Goal: Transaction & Acquisition: Book appointment/travel/reservation

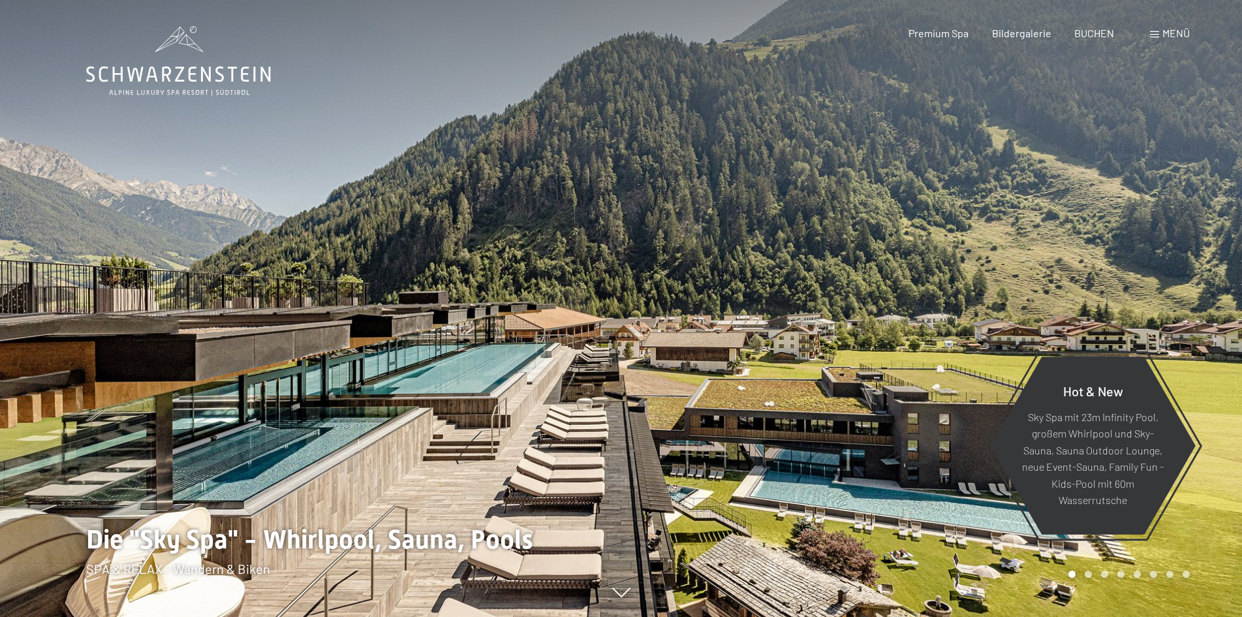
click at [1167, 30] on span "Menü" at bounding box center [1176, 33] width 27 height 12
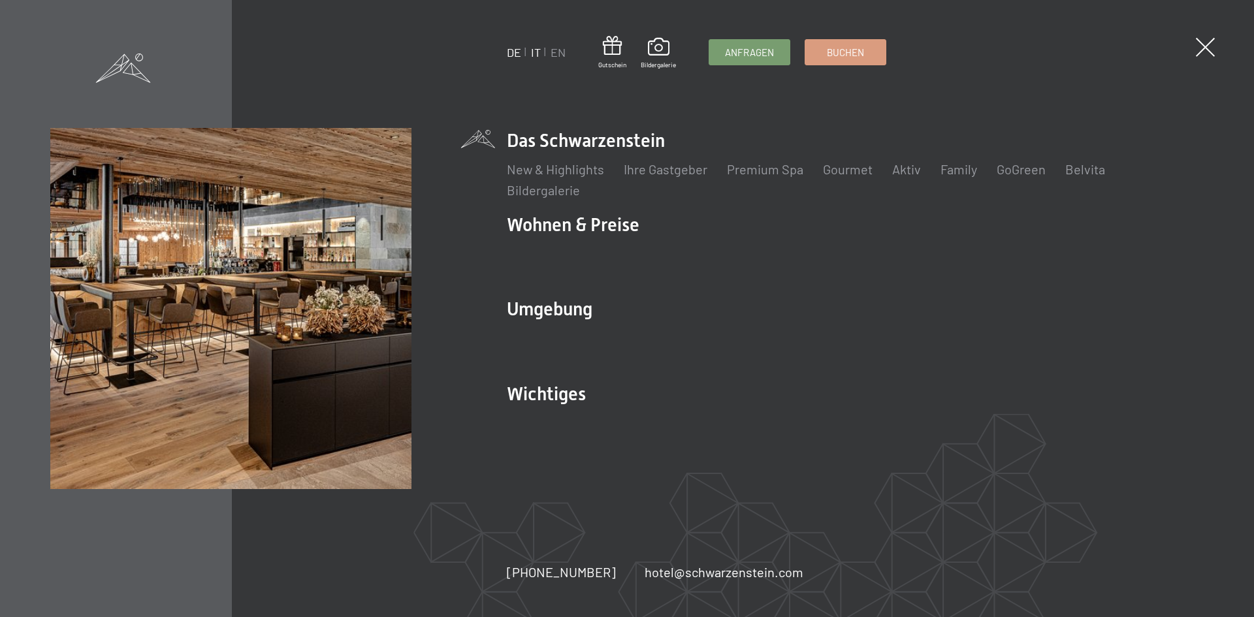
click at [537, 53] on link "IT" at bounding box center [536, 52] width 10 height 14
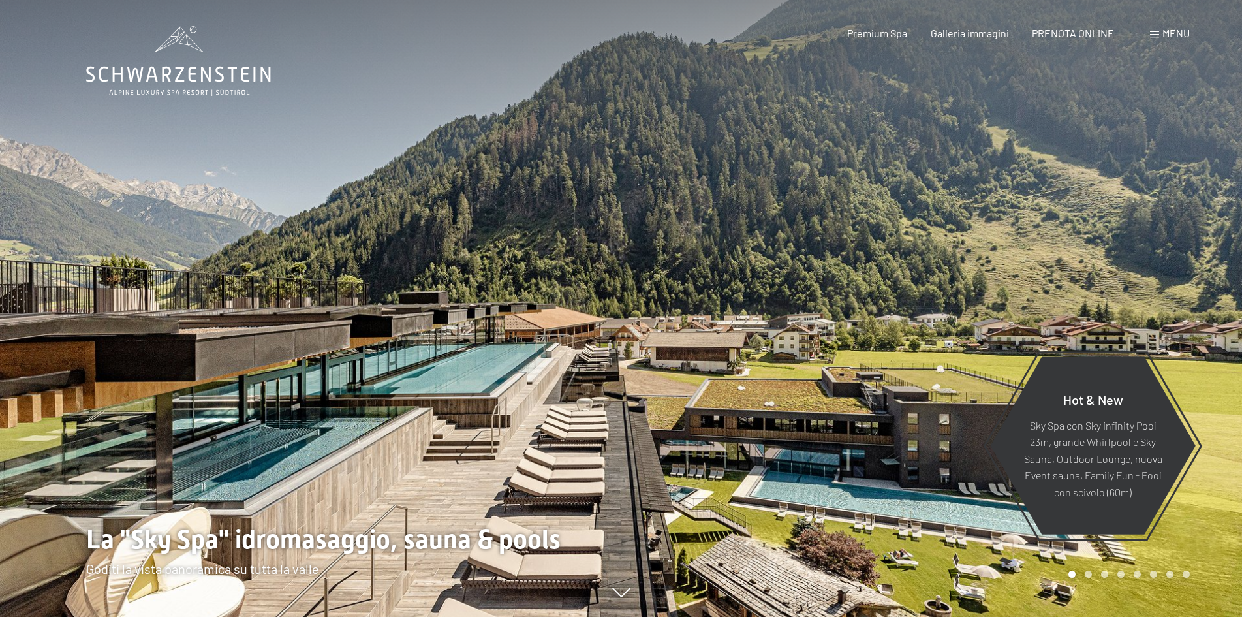
click at [618, 593] on icon at bounding box center [621, 597] width 18 height 10
click at [1161, 35] on div "Menu" at bounding box center [1170, 33] width 40 height 14
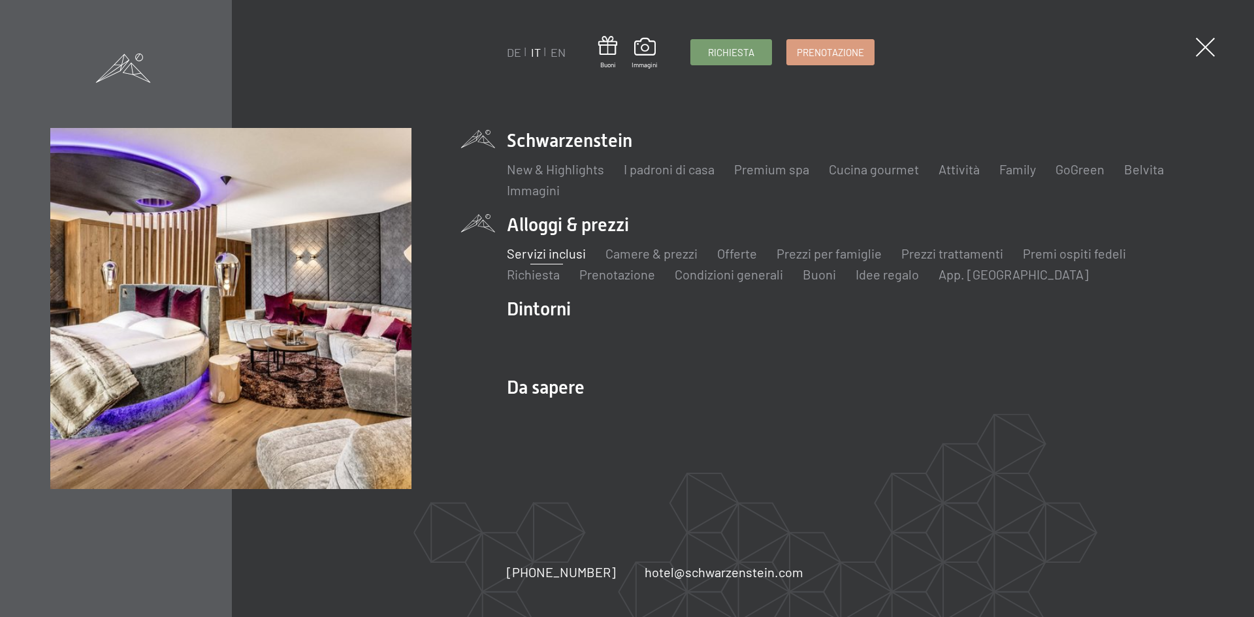
click at [558, 257] on link "Servizi inclusi" at bounding box center [546, 253] width 79 height 16
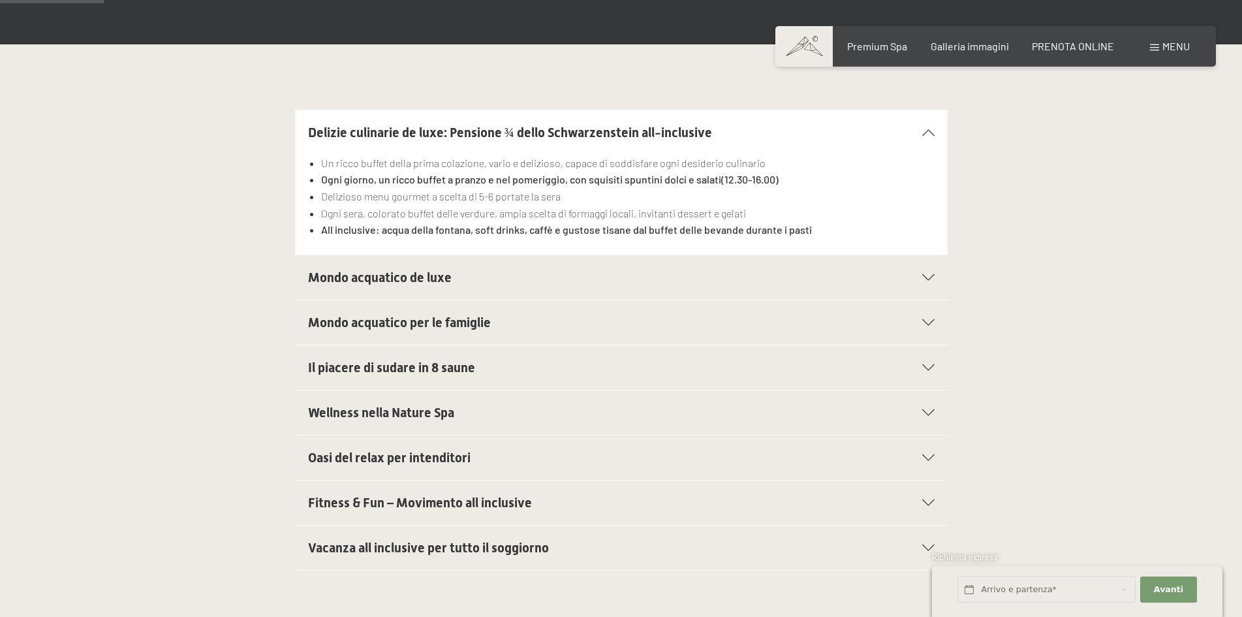
scroll to position [326, 0]
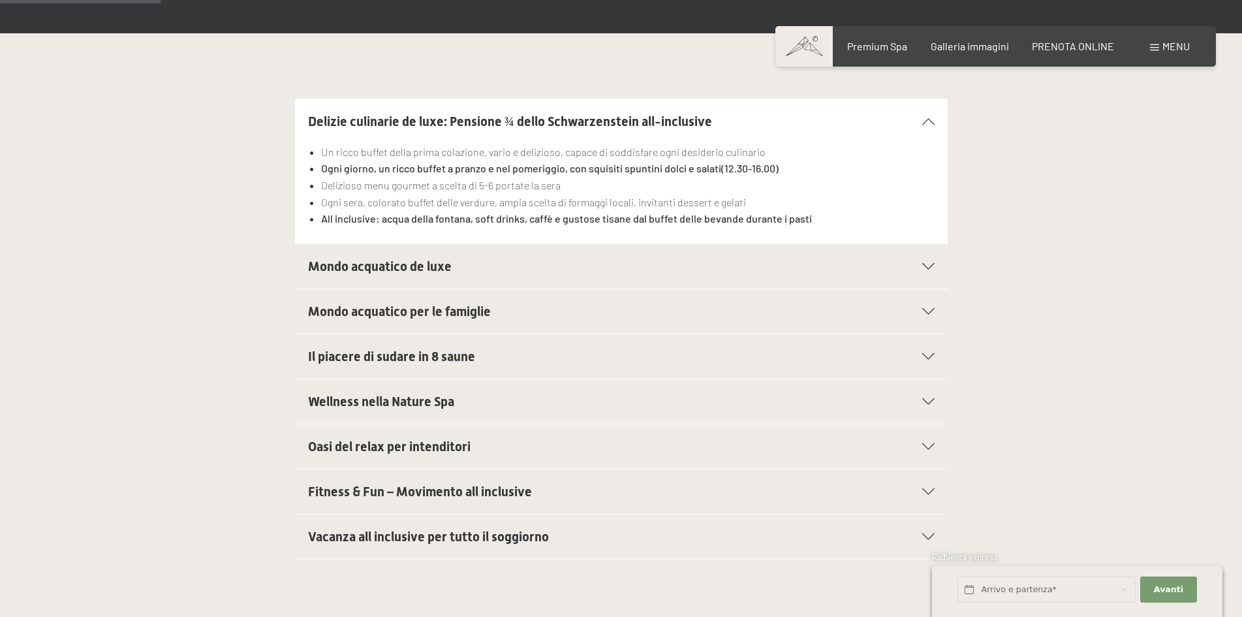
click at [394, 489] on span "Fitness & Fun – Movimento all inclusive" at bounding box center [420, 492] width 224 height 16
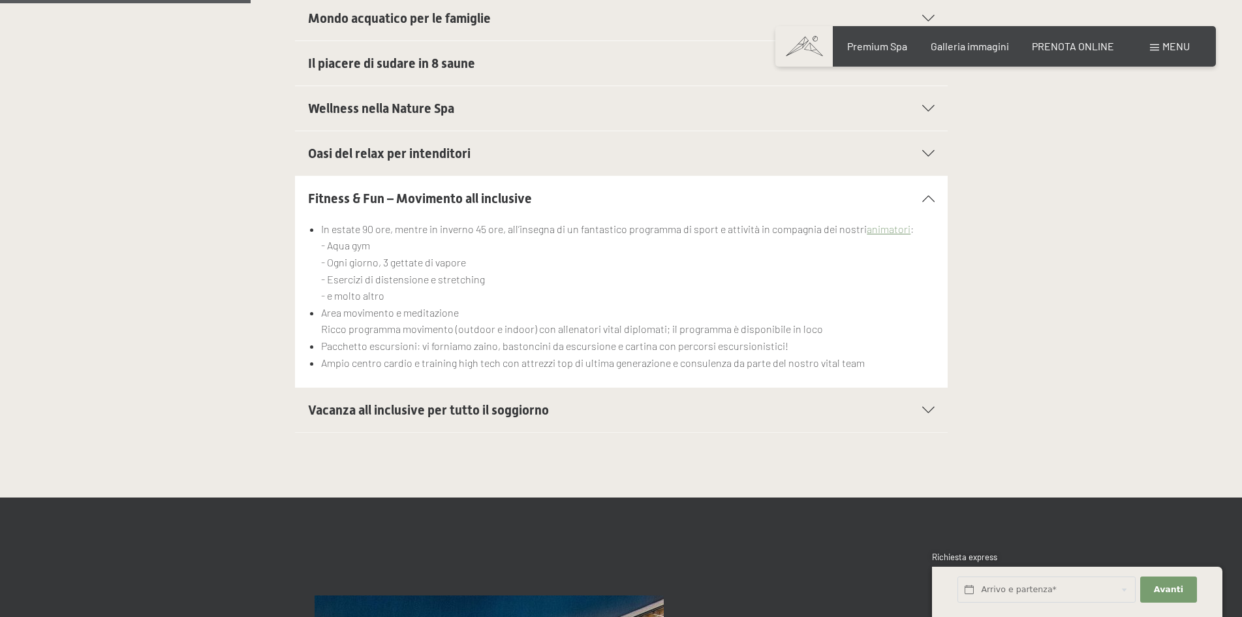
scroll to position [522, 0]
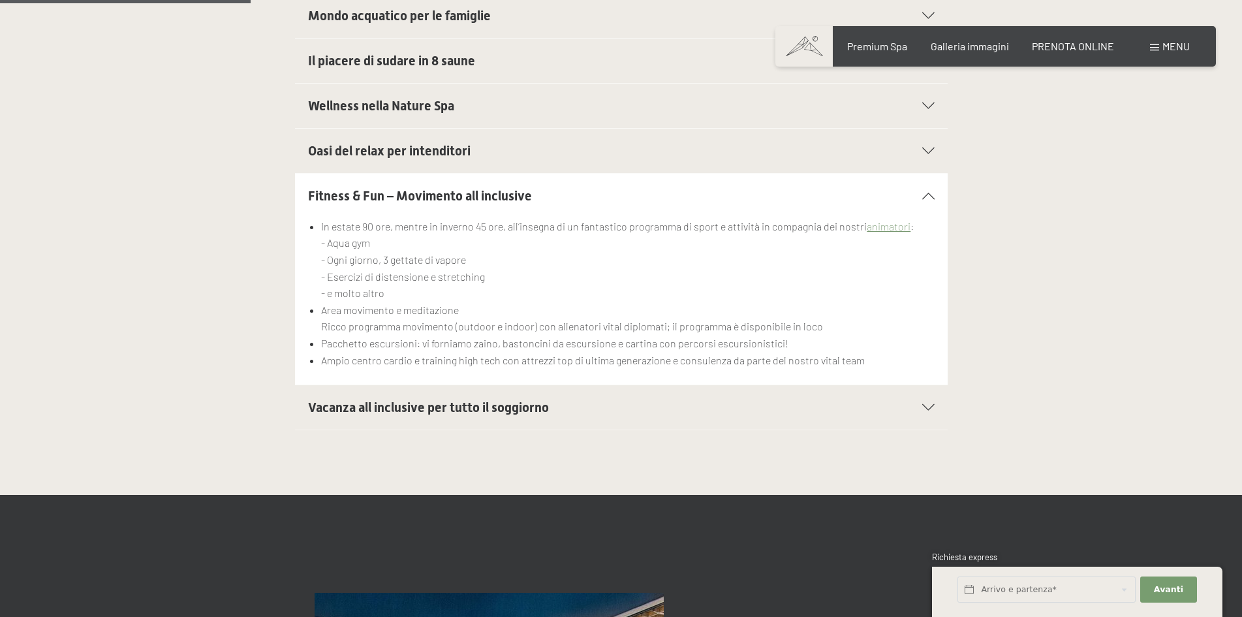
click at [517, 406] on span "Vacanza all inclusive per tutto il soggiorno" at bounding box center [428, 408] width 241 height 16
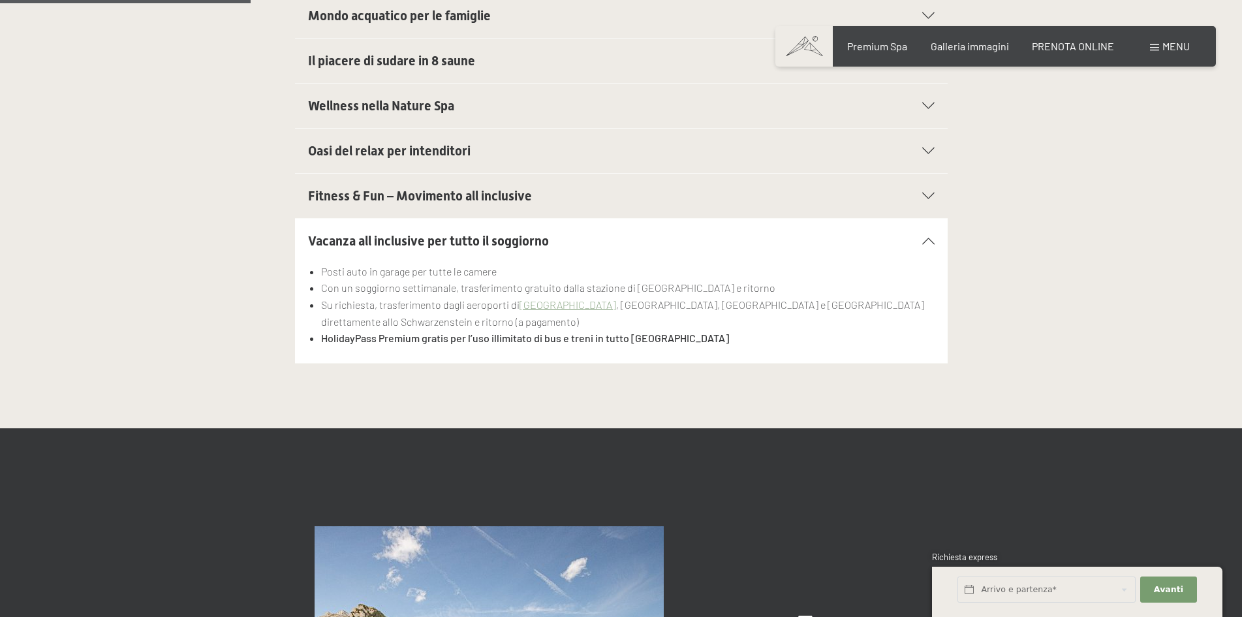
click at [390, 103] on span "Wellness nella Nature Spa" at bounding box center [381, 106] width 146 height 16
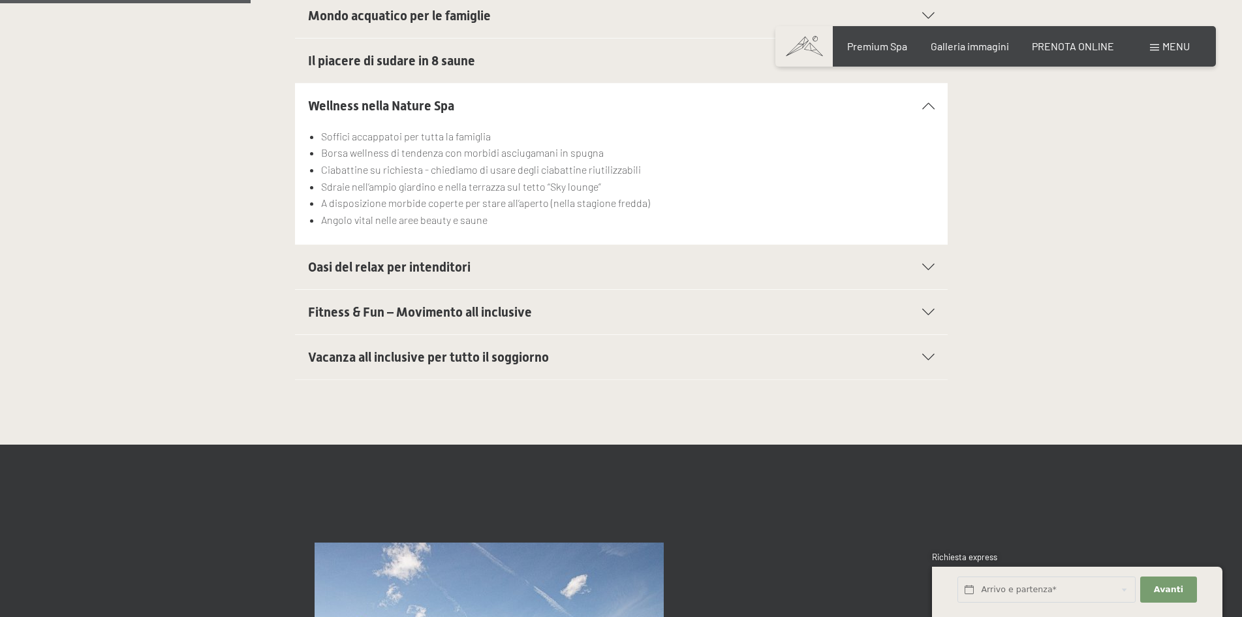
click at [345, 264] on span "Oasi del relax per intenditori" at bounding box center [389, 267] width 163 height 16
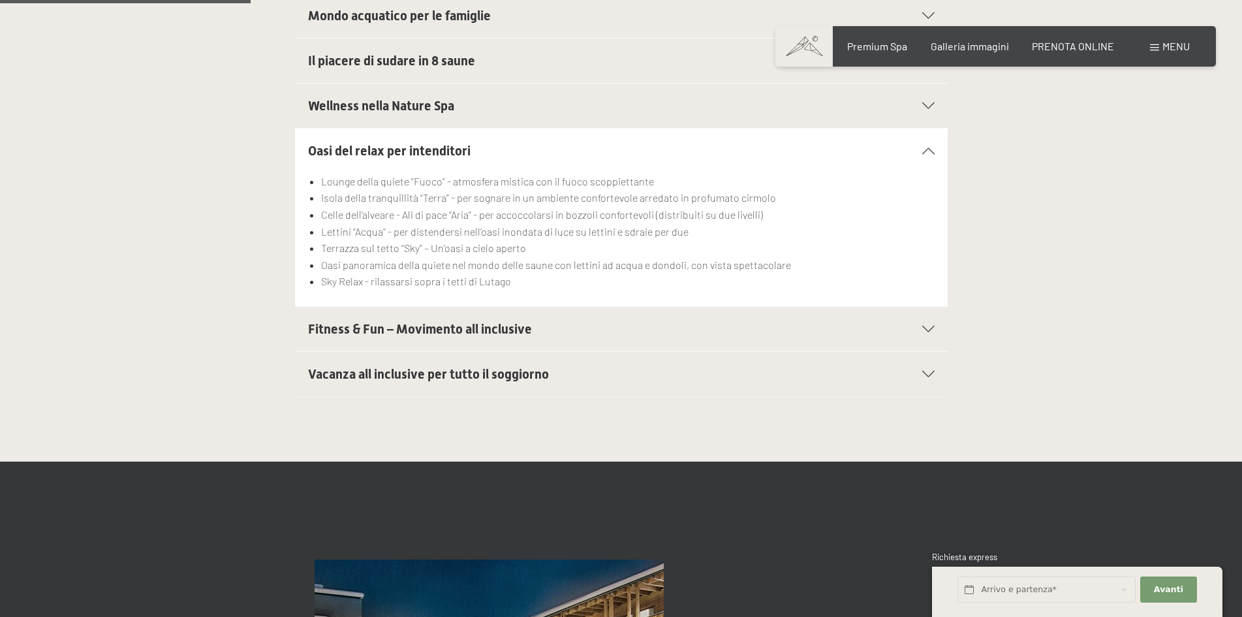
click at [373, 99] on span "Wellness nella Nature Spa" at bounding box center [381, 106] width 146 height 16
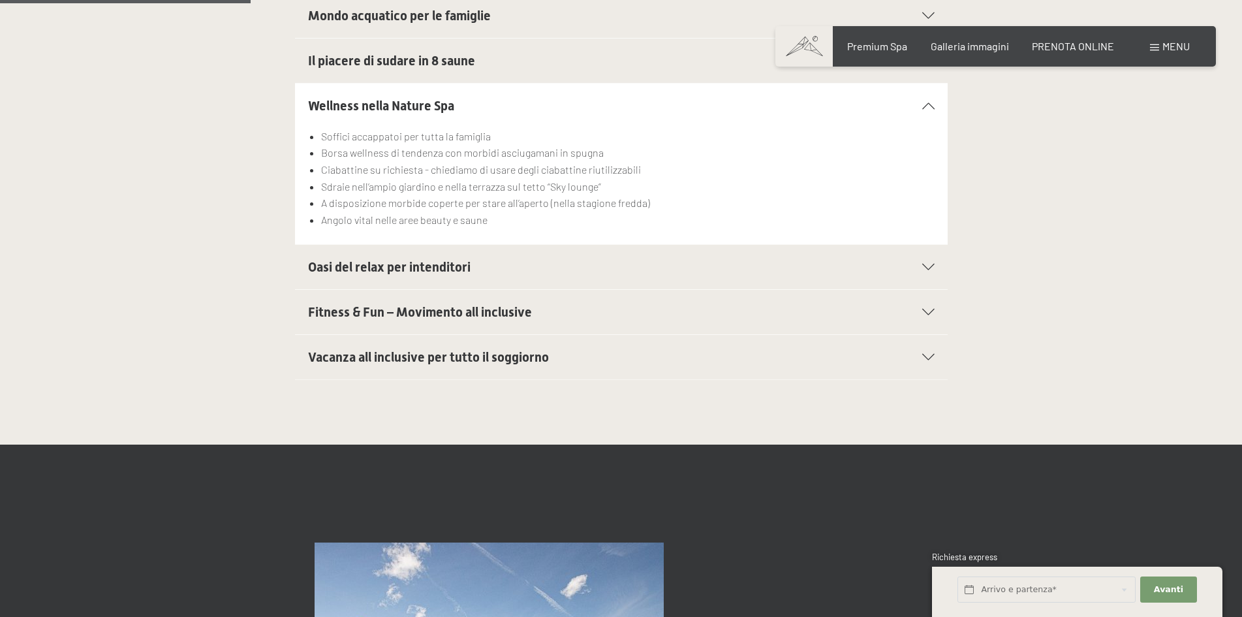
click at [381, 73] on div "Il piacere di sudare in 8 saune" at bounding box center [621, 61] width 627 height 44
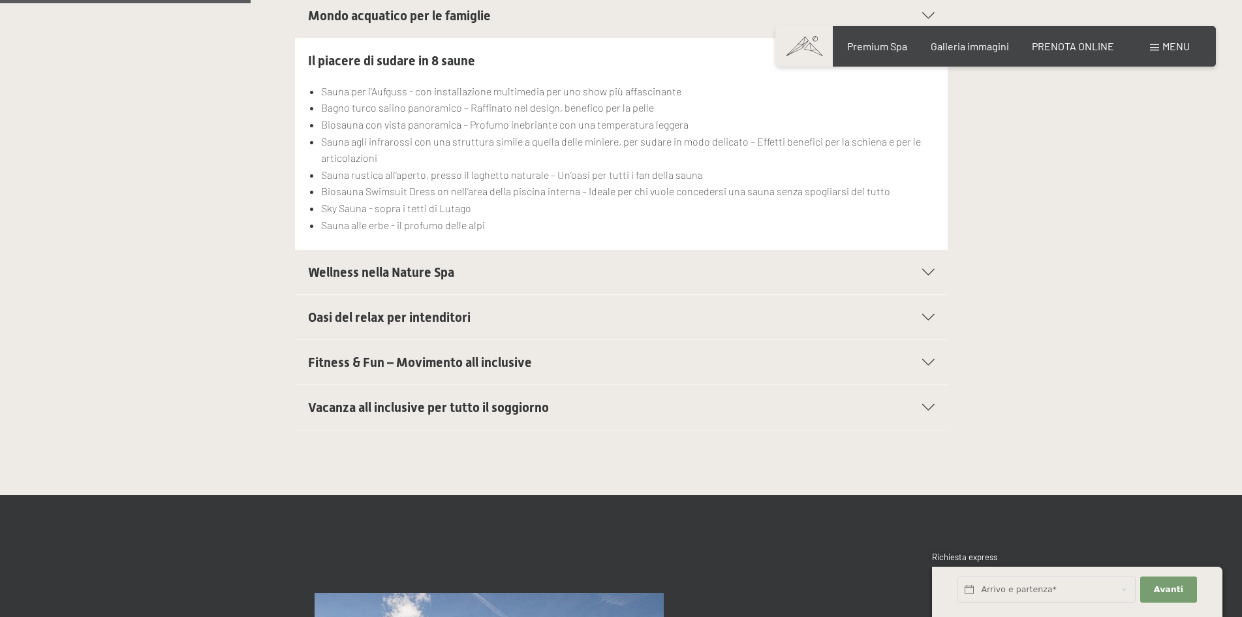
click at [387, 12] on span "Mondo acquatico per le famiglie" at bounding box center [399, 16] width 183 height 16
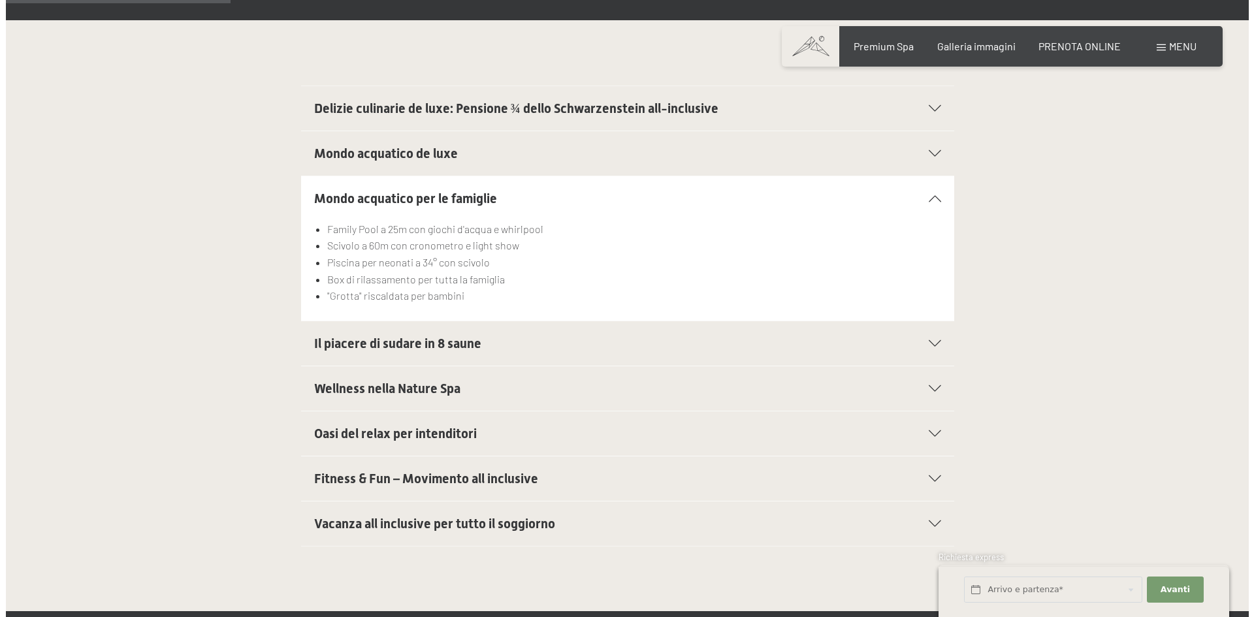
scroll to position [326, 0]
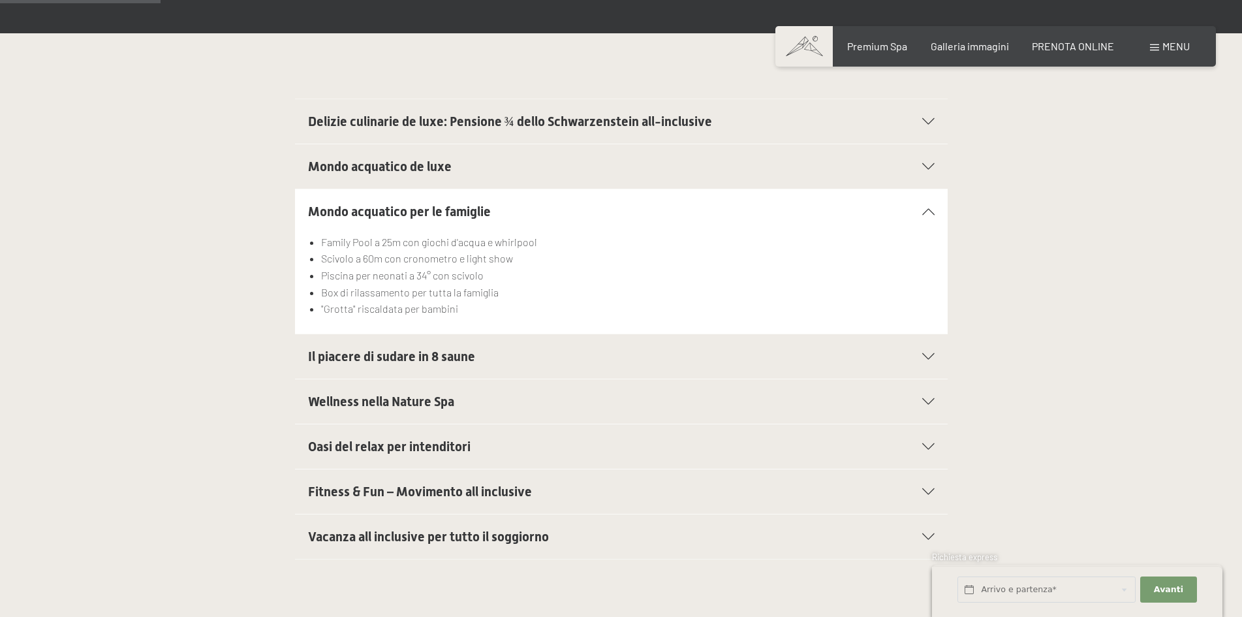
click at [354, 166] on span "Mondo acquatico de luxe" at bounding box center [380, 167] width 144 height 16
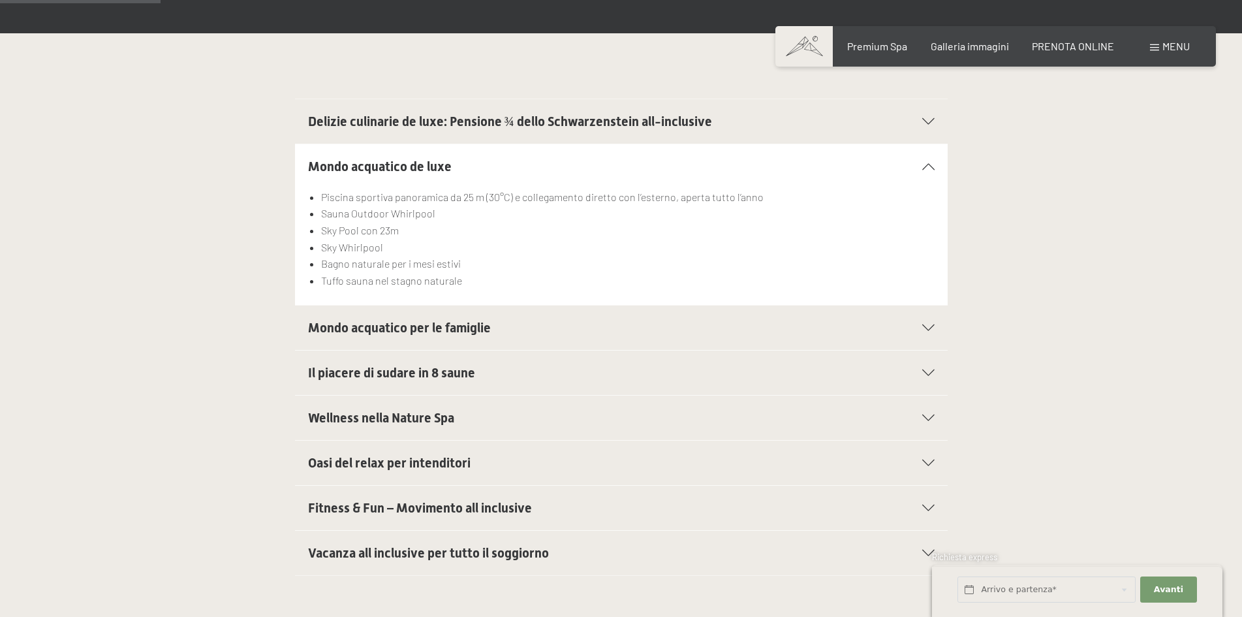
click at [370, 118] on span "Delizie culinarie de luxe: Pensione ¾ dello Schwarzenstein all-inclusive" at bounding box center [510, 122] width 404 height 16
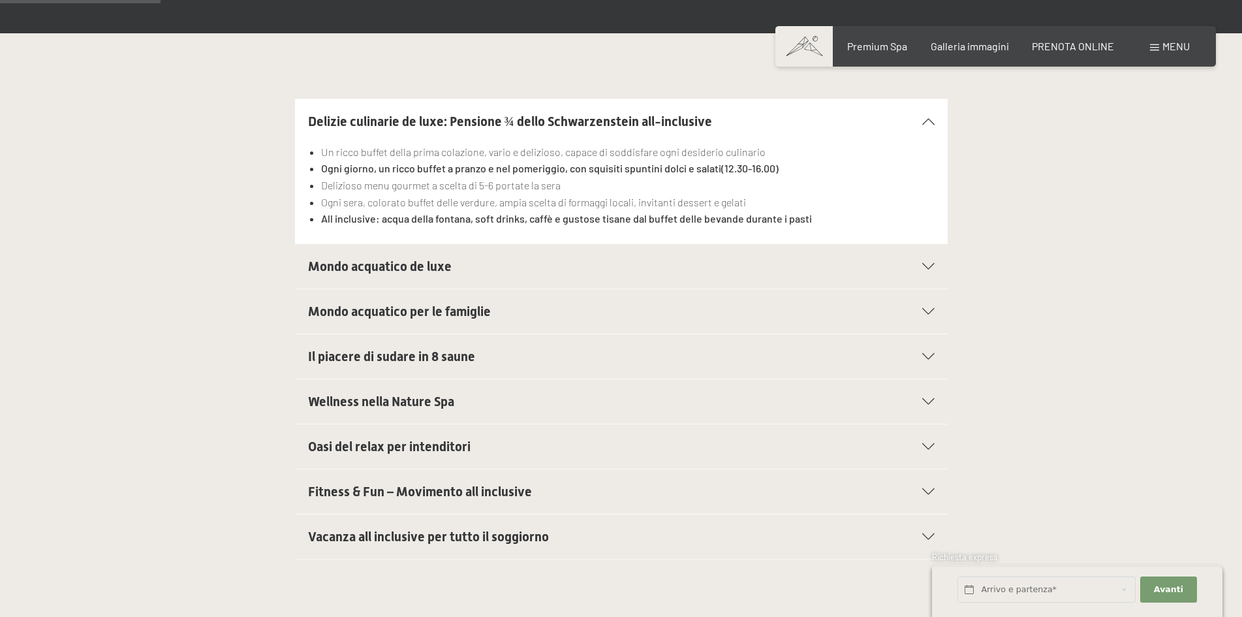
click at [927, 119] on icon at bounding box center [929, 121] width 12 height 7
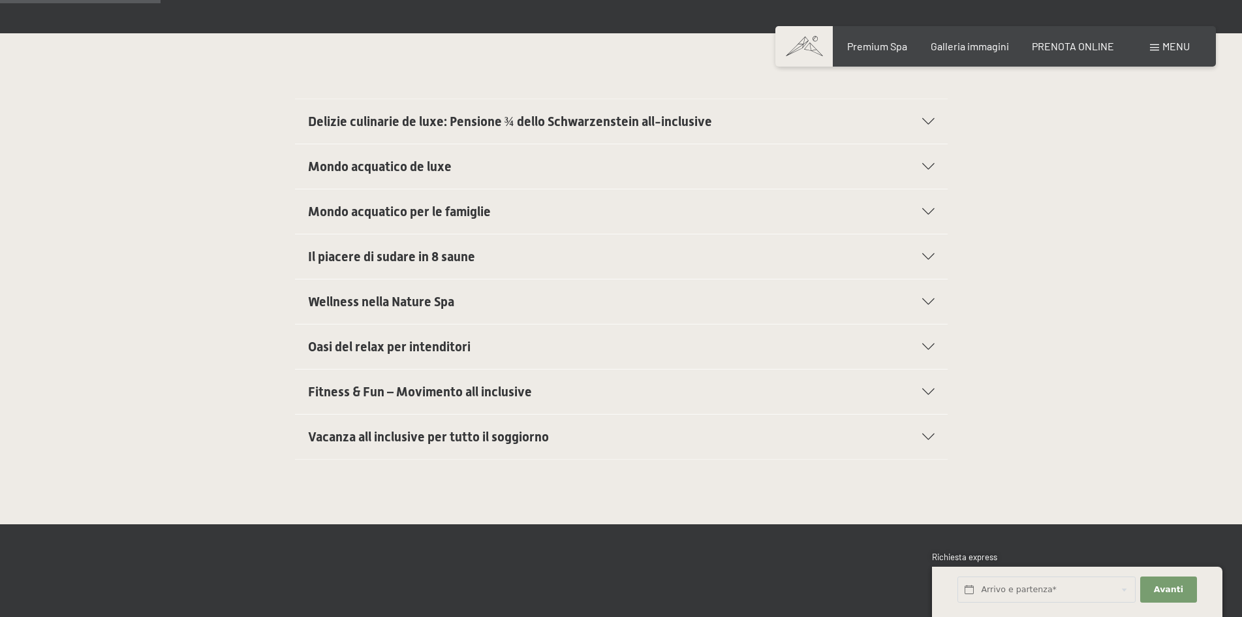
click at [1166, 43] on span "Menu" at bounding box center [1176, 46] width 27 height 12
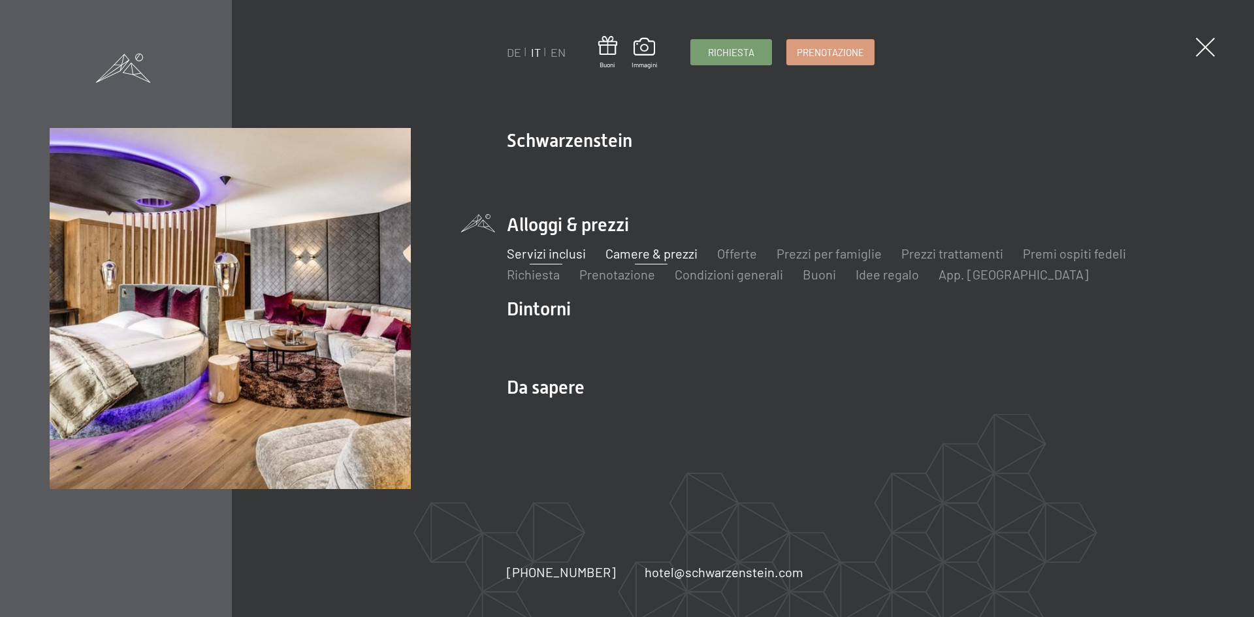
click at [669, 255] on link "Camere & prezzi" at bounding box center [651, 253] width 92 height 16
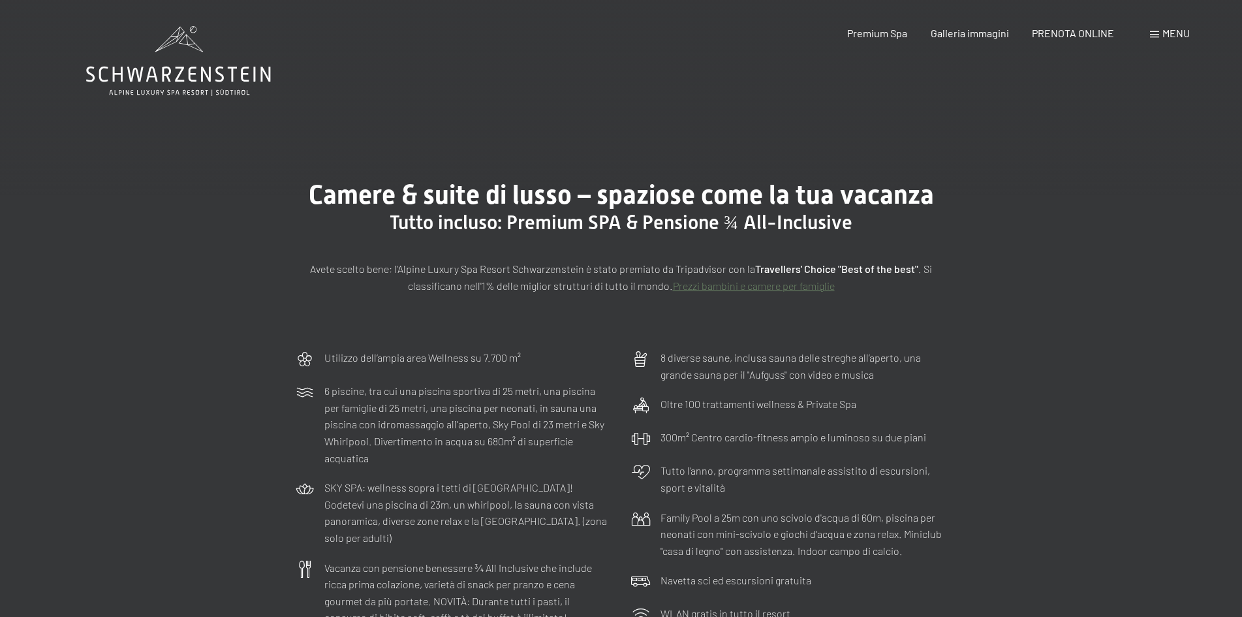
click at [1179, 35] on span "Menu" at bounding box center [1176, 33] width 27 height 12
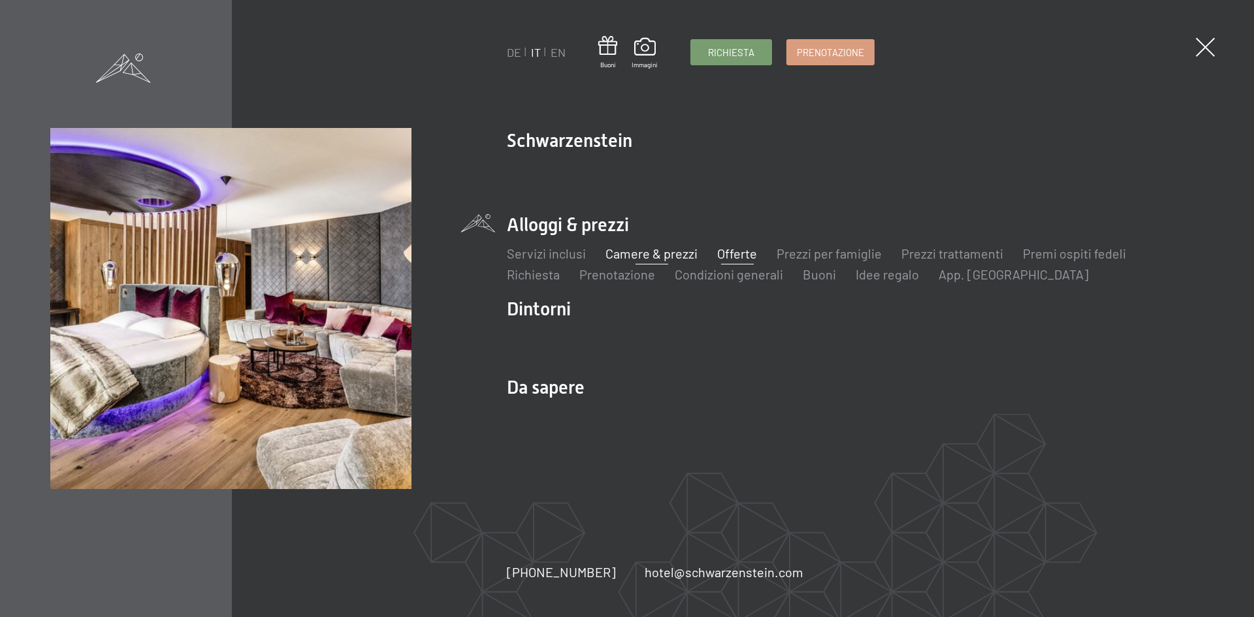
click at [741, 251] on link "Offerte" at bounding box center [737, 253] width 40 height 16
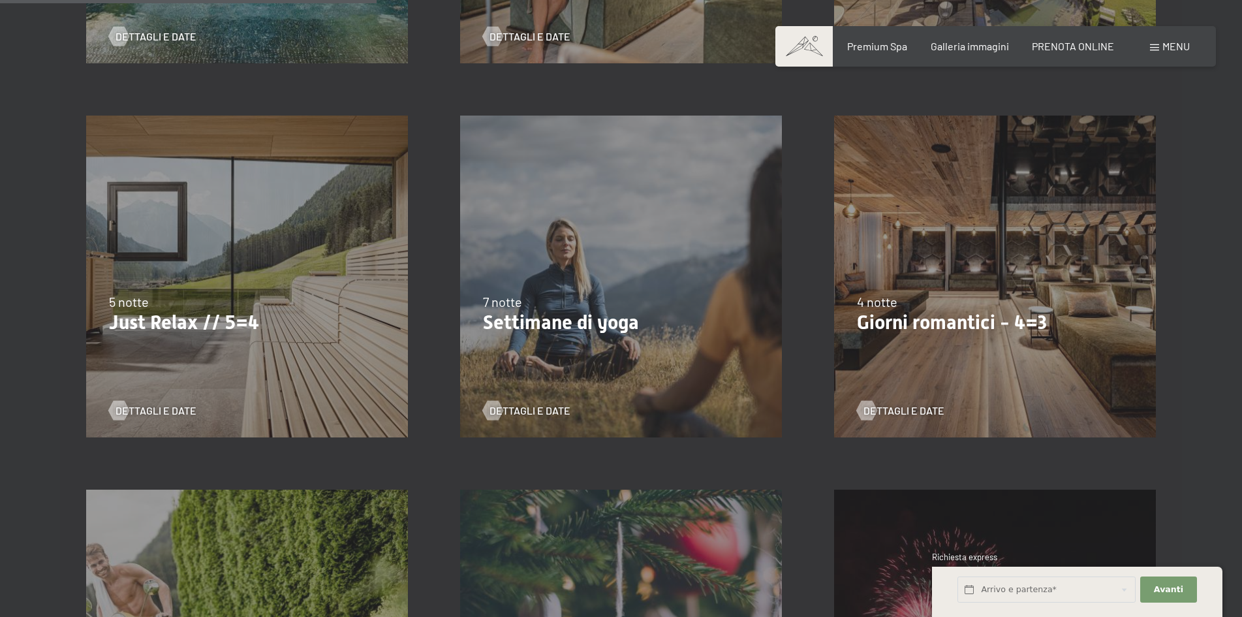
scroll to position [718, 0]
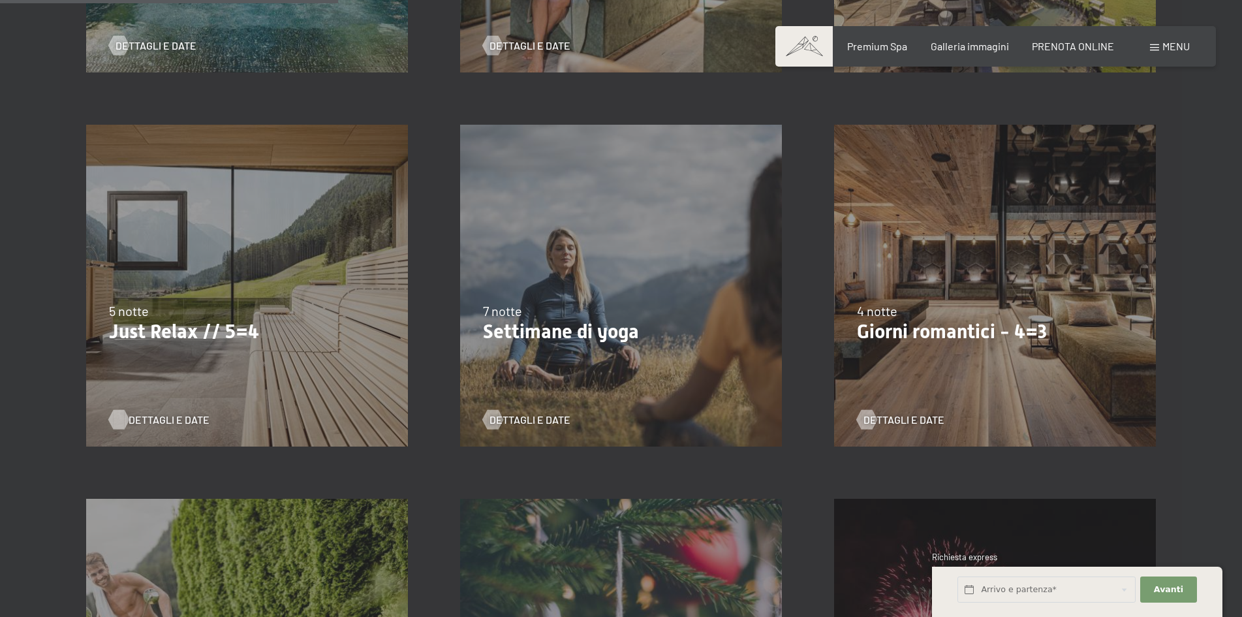
click at [159, 417] on span "Dettagli e Date" at bounding box center [169, 420] width 81 height 14
click at [899, 420] on span "Dettagli e Date" at bounding box center [917, 420] width 81 height 14
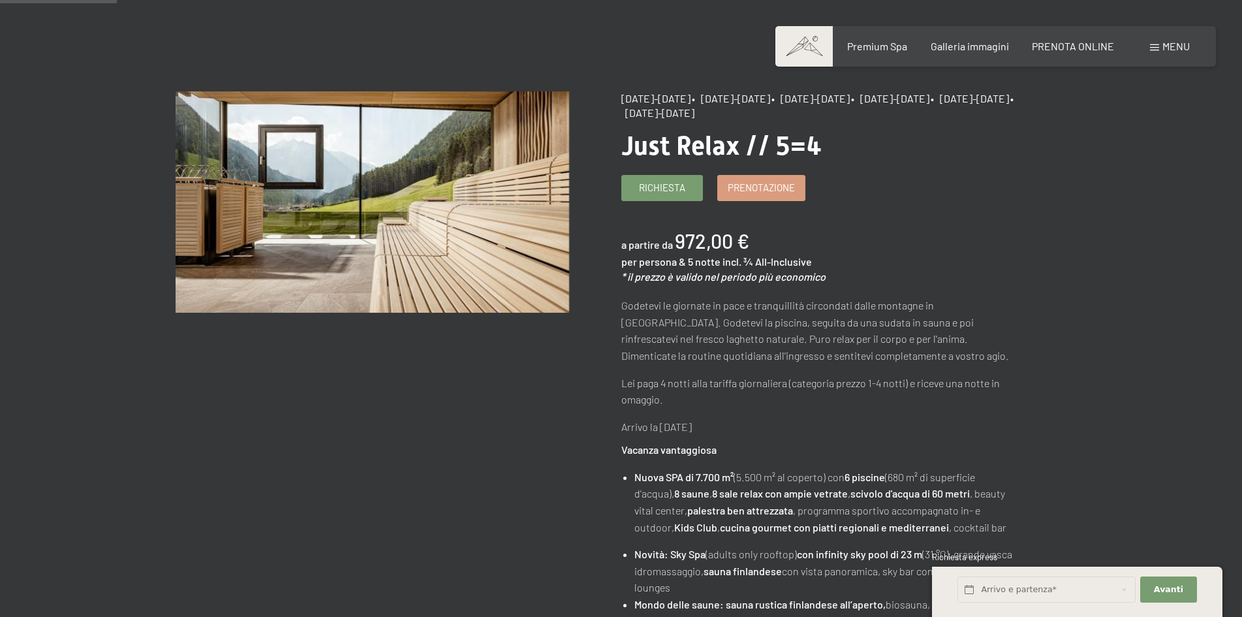
scroll to position [18, 0]
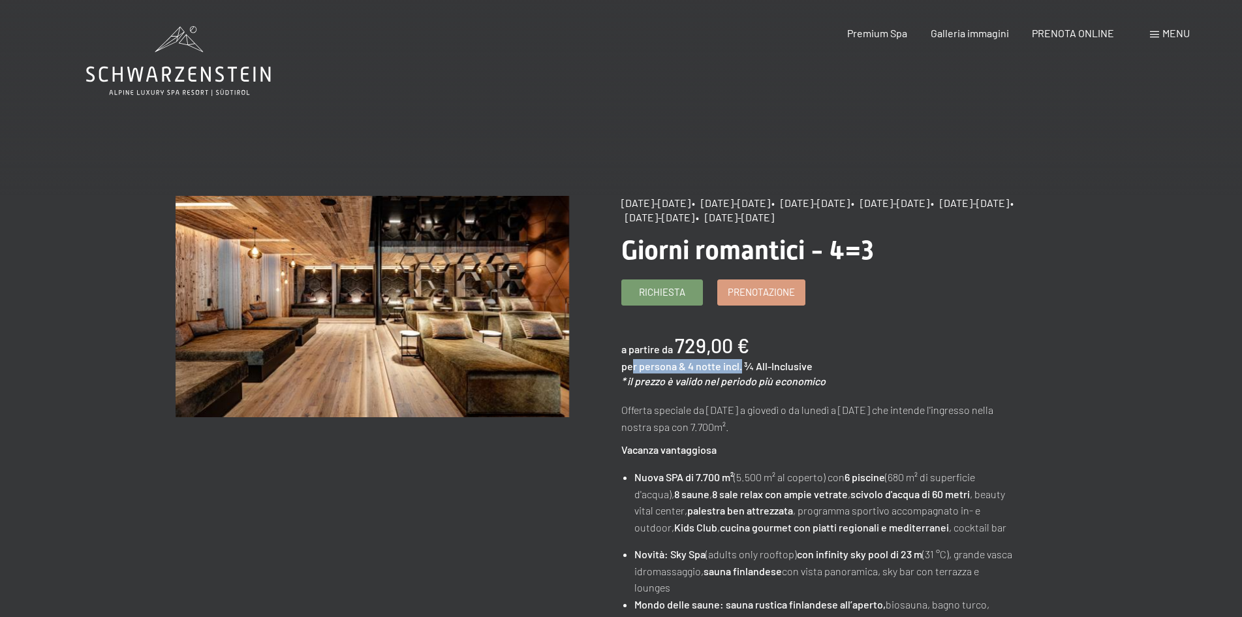
drag, startPoint x: 740, startPoint y: 370, endPoint x: 633, endPoint y: 370, distance: 107.1
click at [633, 370] on div "per persona & 4 notte incl. ¾ All-Inclusive" at bounding box center [717, 366] width 191 height 14
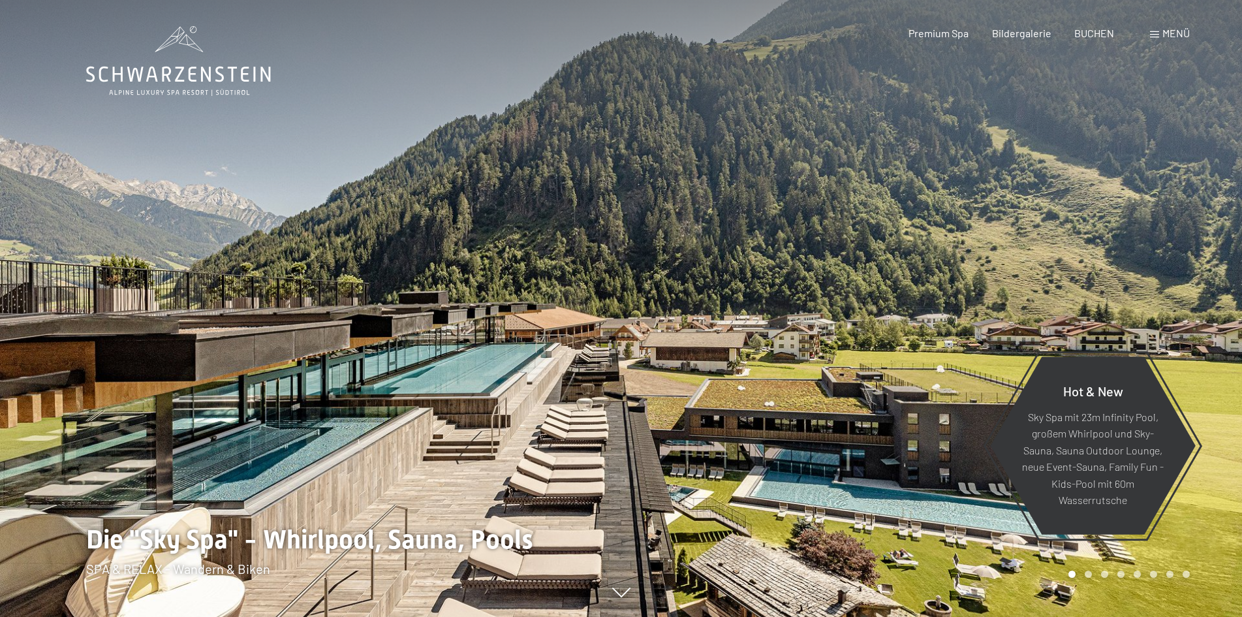
click at [1171, 35] on span "Menü" at bounding box center [1176, 33] width 27 height 12
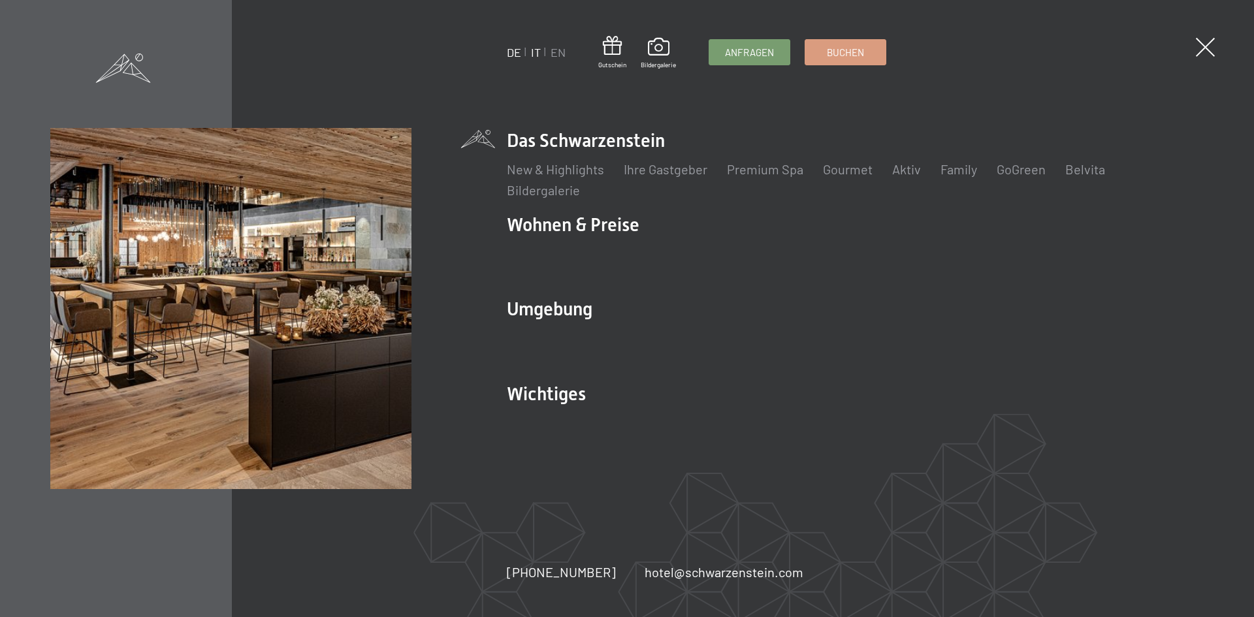
click at [533, 48] on link "IT" at bounding box center [536, 52] width 10 height 14
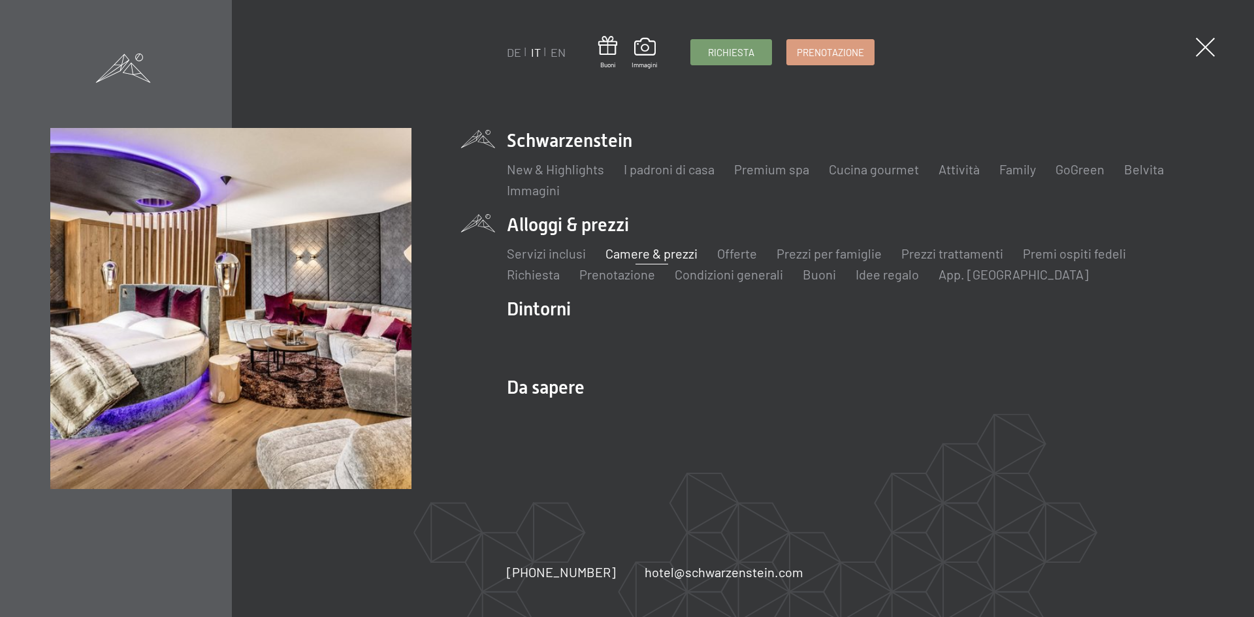
click at [625, 254] on link "Camere & prezzi" at bounding box center [651, 253] width 92 height 16
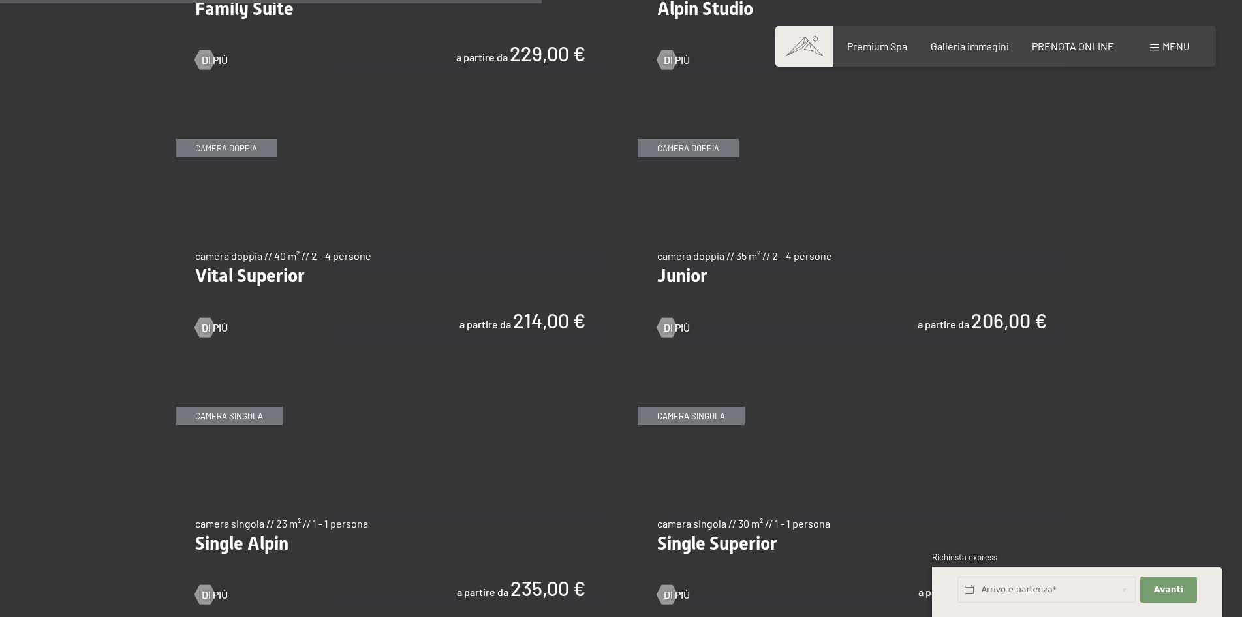
scroll to position [1828, 0]
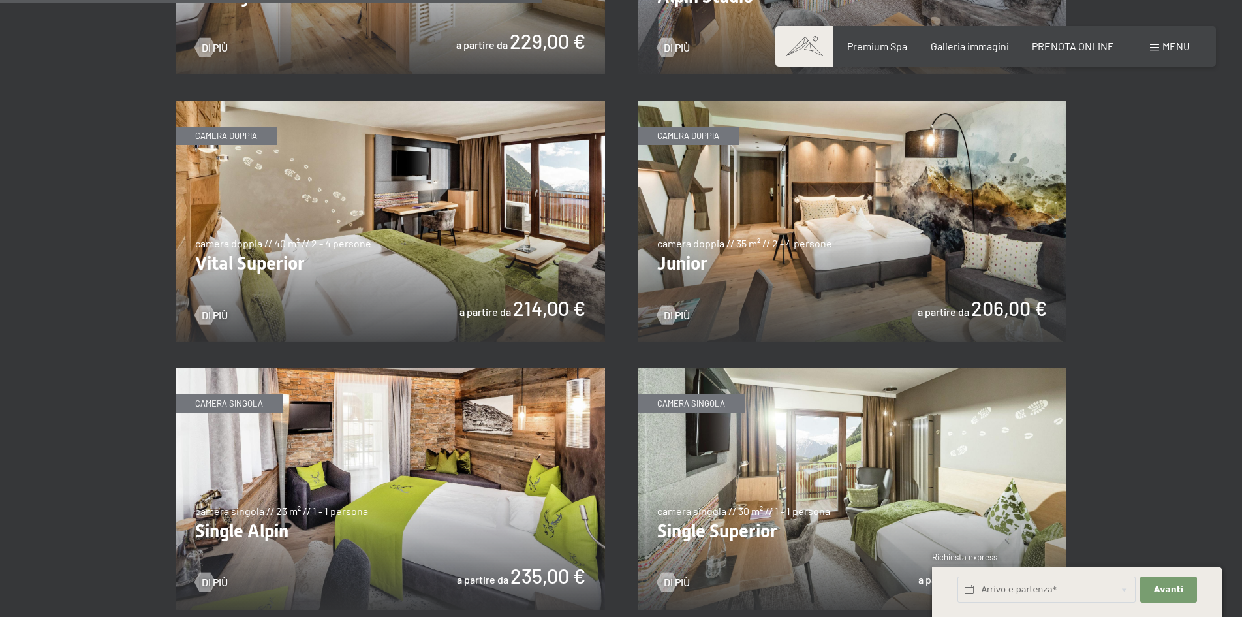
click at [880, 206] on img at bounding box center [853, 222] width 430 height 242
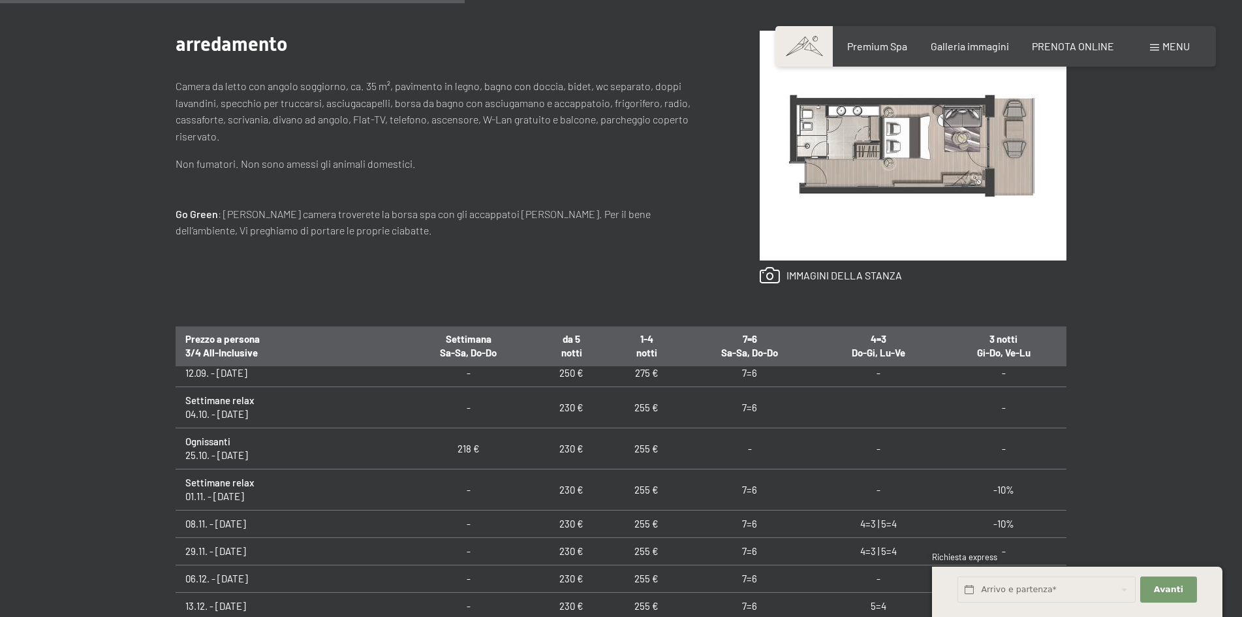
scroll to position [620, 0]
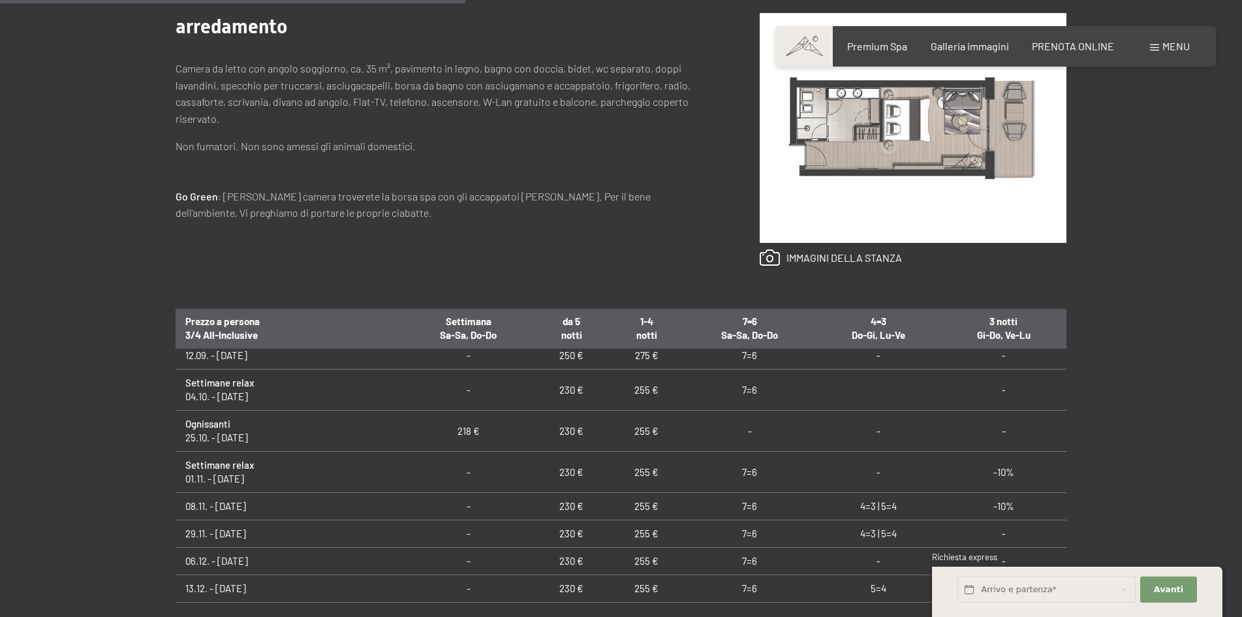
click at [611, 426] on td "255 €" at bounding box center [646, 431] width 75 height 41
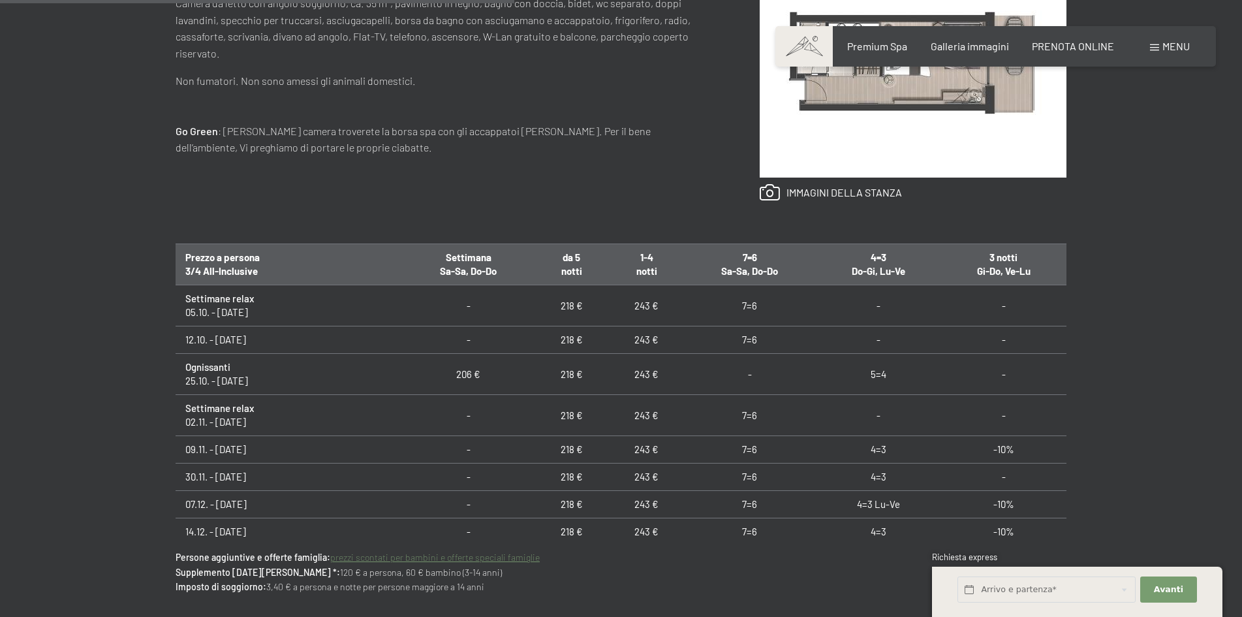
scroll to position [751, 0]
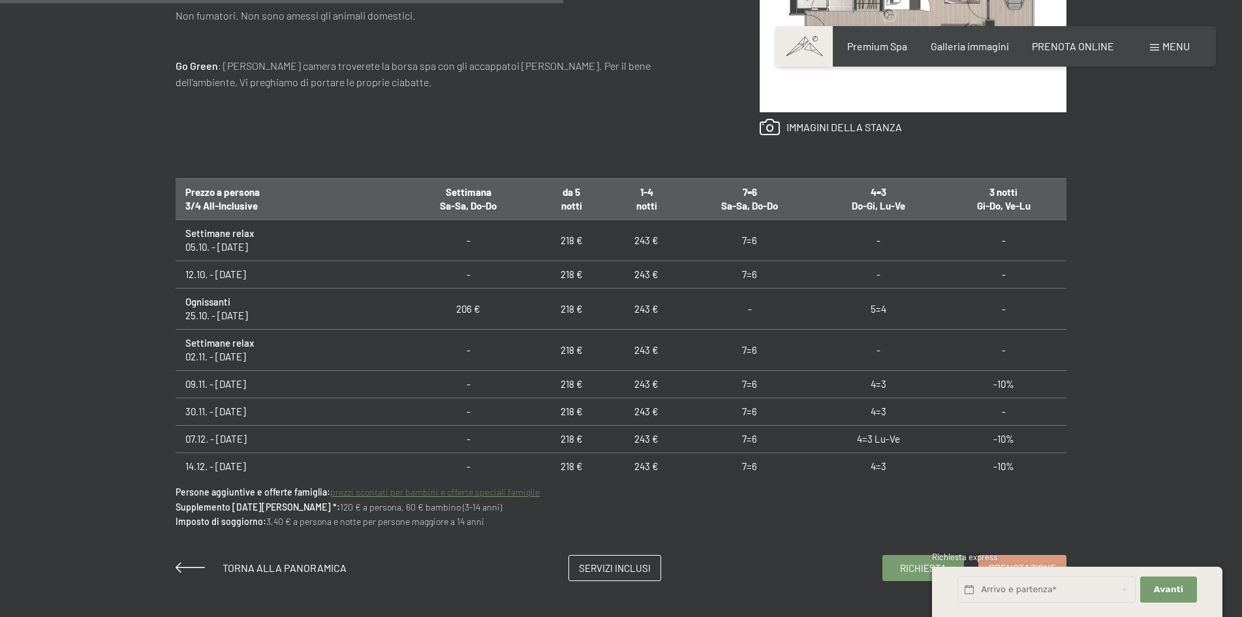
drag, startPoint x: 177, startPoint y: 249, endPoint x: 270, endPoint y: 247, distance: 92.7
click at [270, 247] on td "Settimane relax 05.10. - 12.10.25" at bounding box center [290, 240] width 228 height 41
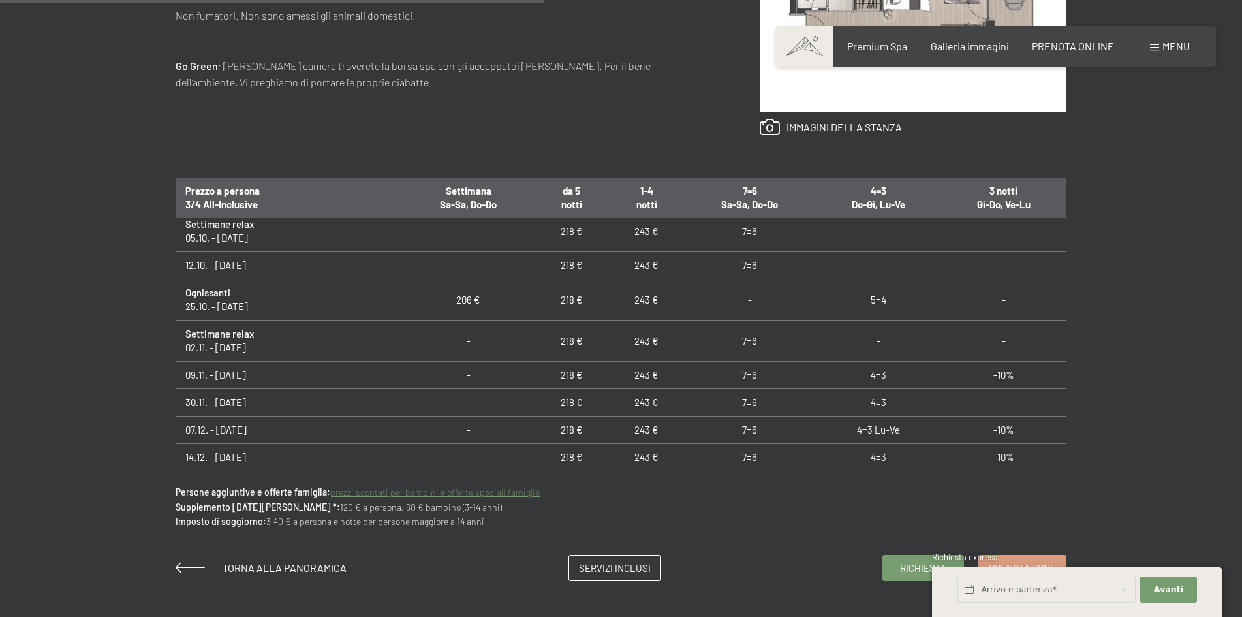
scroll to position [74, 0]
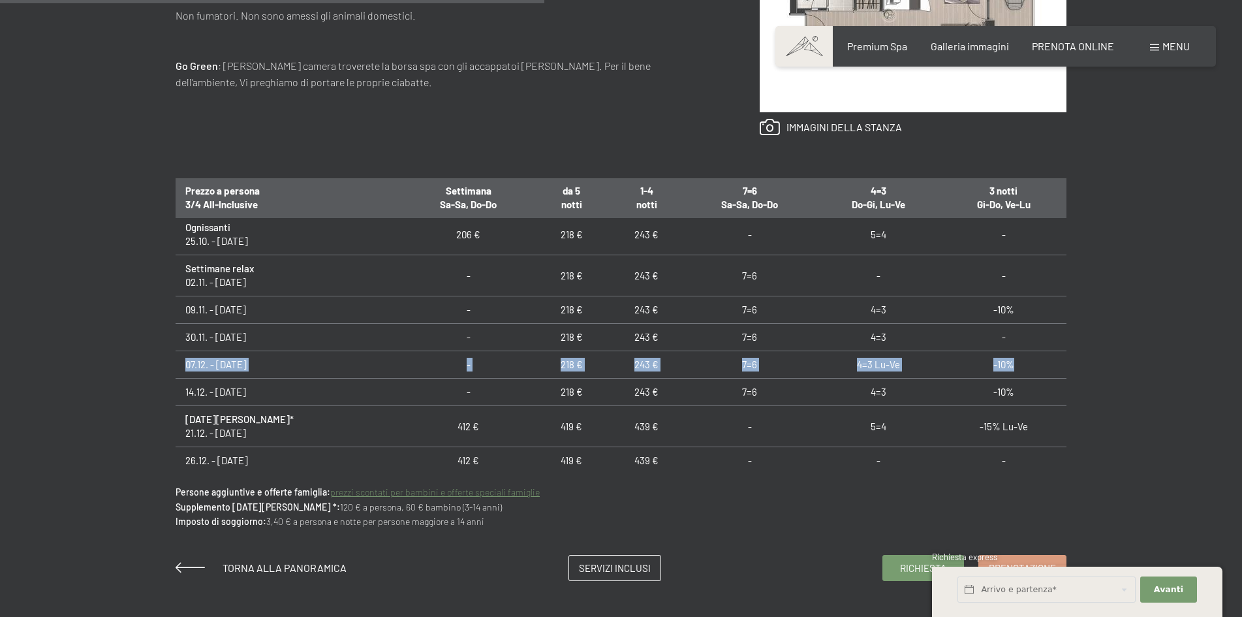
drag, startPoint x: 185, startPoint y: 362, endPoint x: 1043, endPoint y: 364, distance: 858.6
click at [1043, 364] on tr "07.12. - 14.12.25 - 218 € 243 € 7=6 4=3 Lu-Ve -10%" at bounding box center [621, 364] width 891 height 27
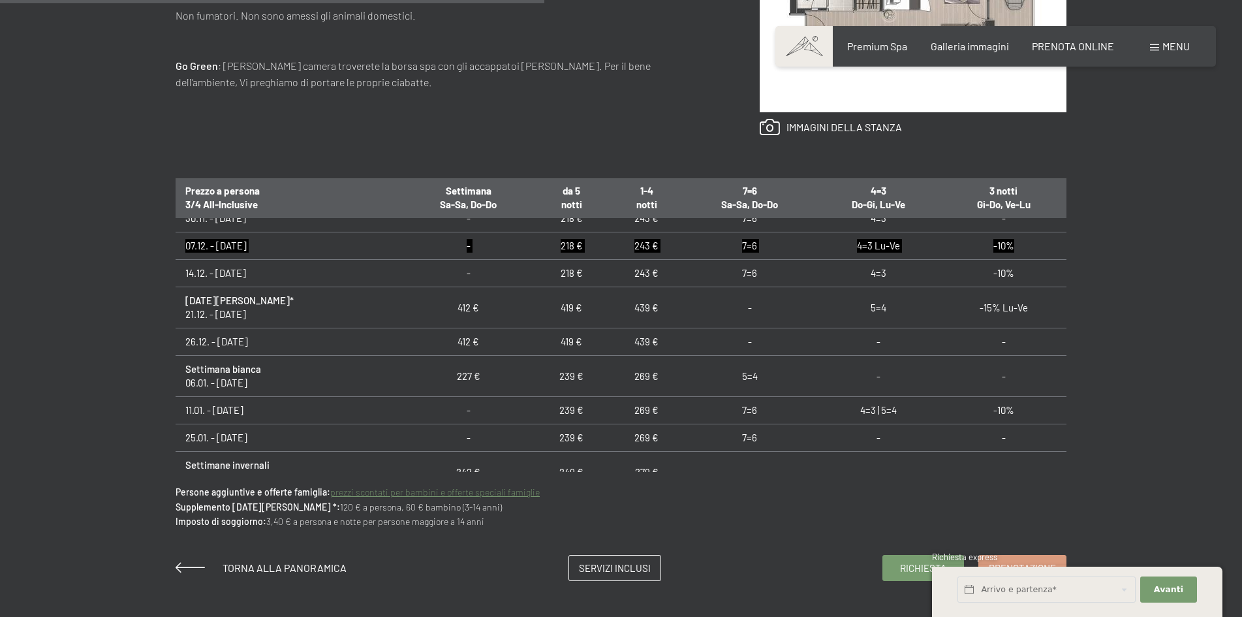
scroll to position [205, 0]
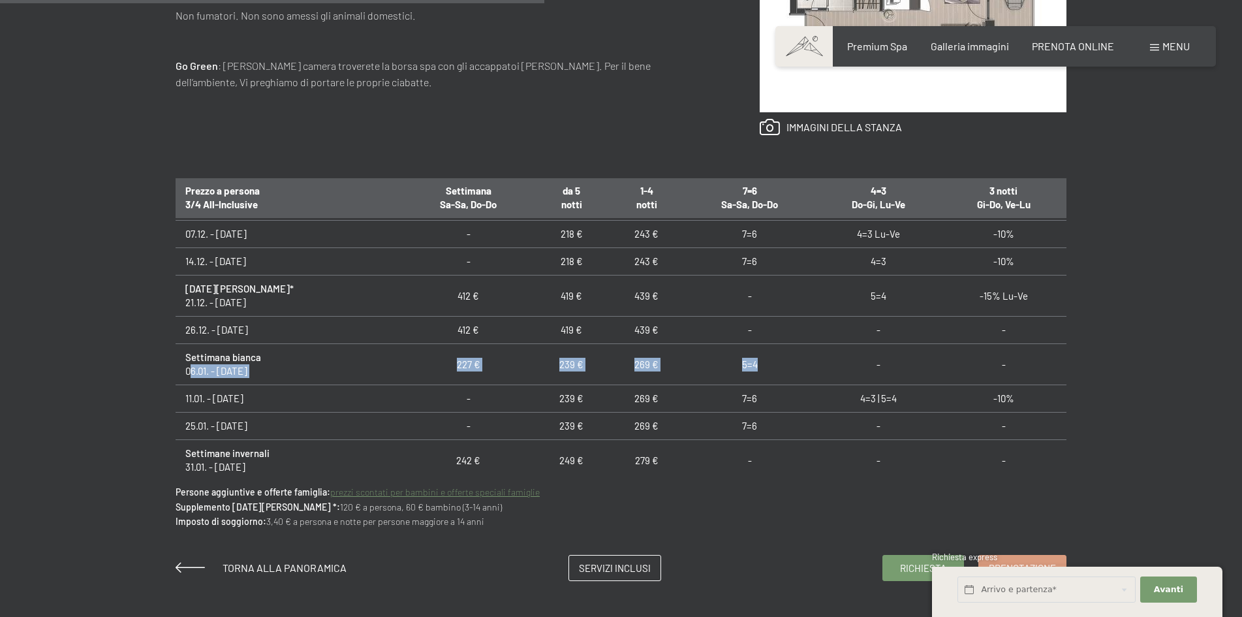
drag, startPoint x: 196, startPoint y: 370, endPoint x: 797, endPoint y: 360, distance: 600.8
click at [797, 360] on tr "Settimana bianca 06.01. - 11.01.26 227 € 239 € 269 € 5=4 - -" at bounding box center [621, 364] width 891 height 41
drag, startPoint x: 552, startPoint y: 403, endPoint x: 1014, endPoint y: 400, distance: 462.3
click at [1014, 400] on tr "11.01. - 25.01.26 - 239 € 269 € 7=6 4=3 | 5=4 -10%" at bounding box center [621, 398] width 891 height 27
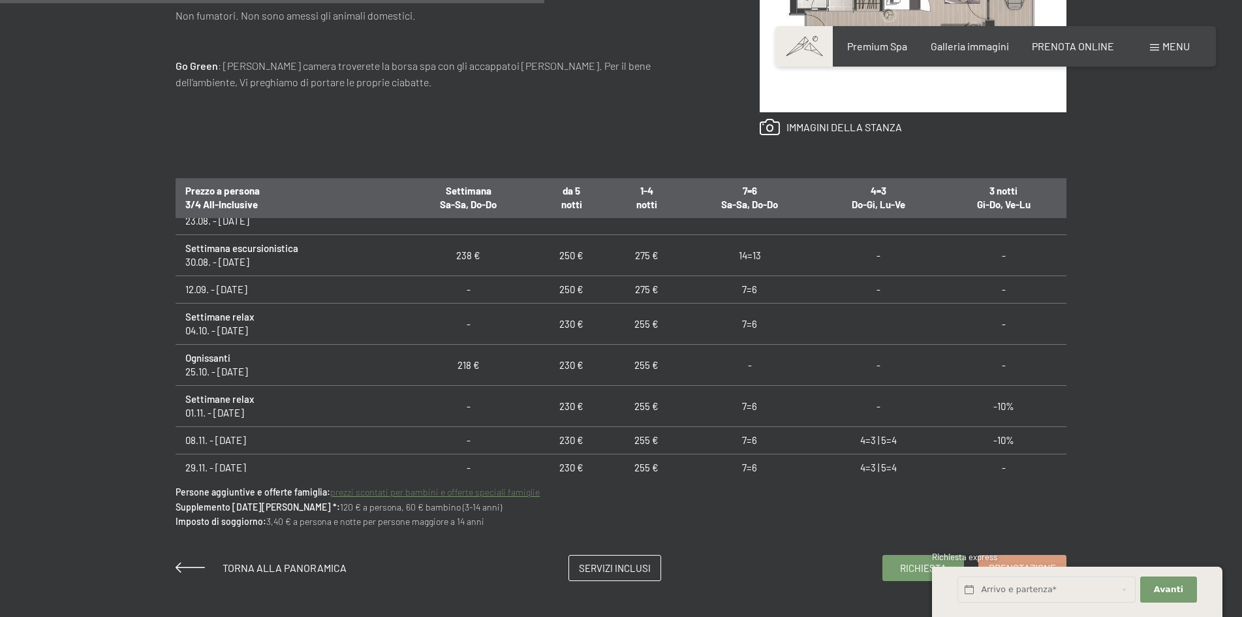
scroll to position [1054, 0]
click at [554, 404] on td "230 €" at bounding box center [571, 407] width 75 height 41
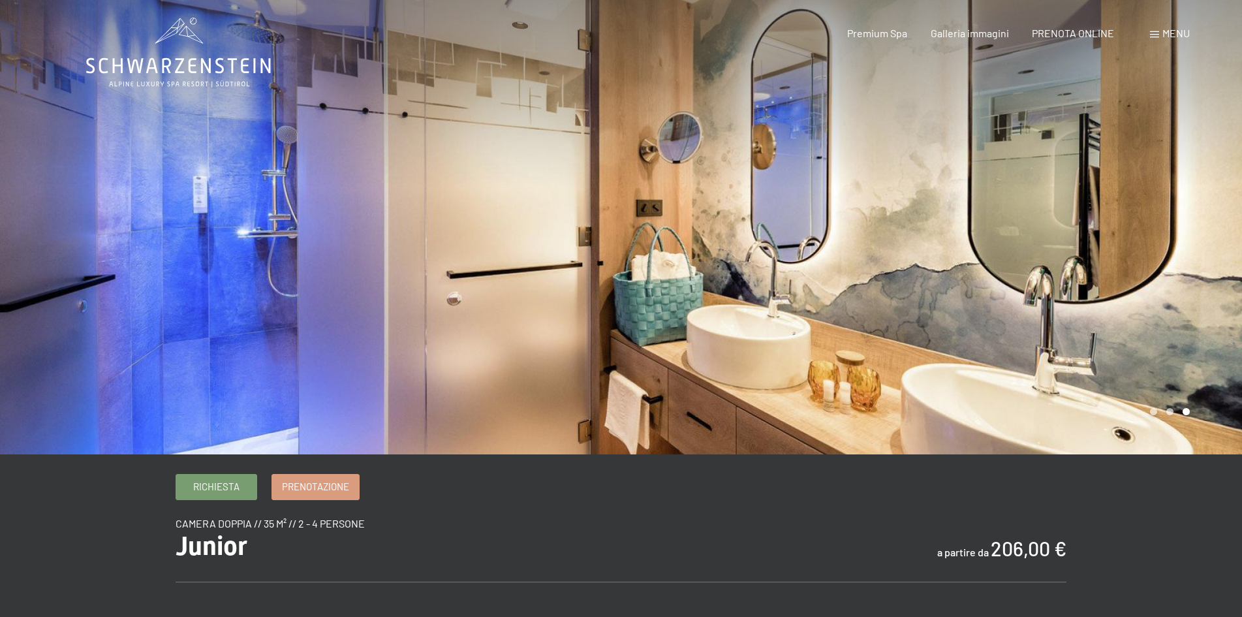
scroll to position [0, 0]
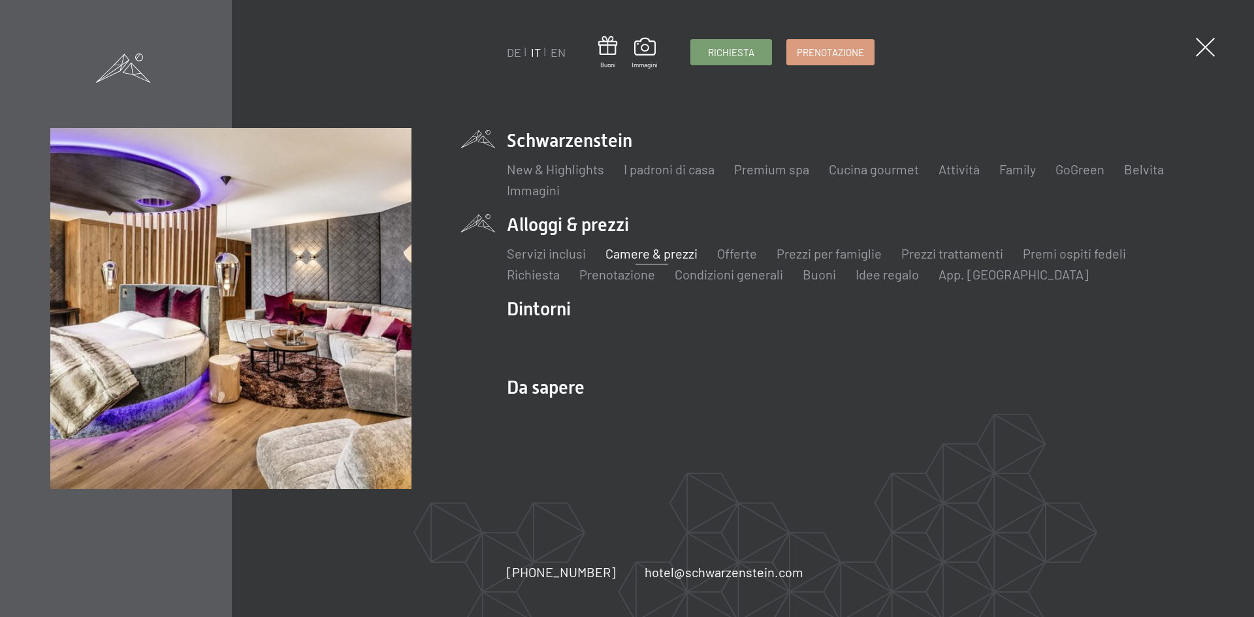
click at [648, 249] on link "Camere & prezzi" at bounding box center [651, 253] width 92 height 16
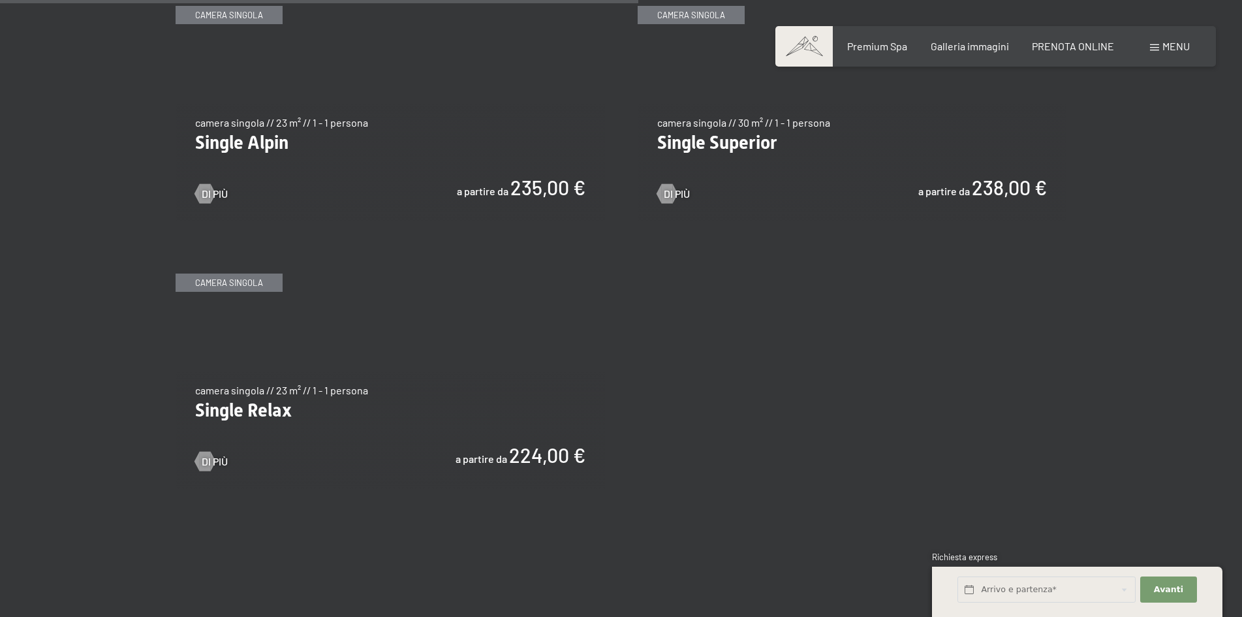
scroll to position [1959, 0]
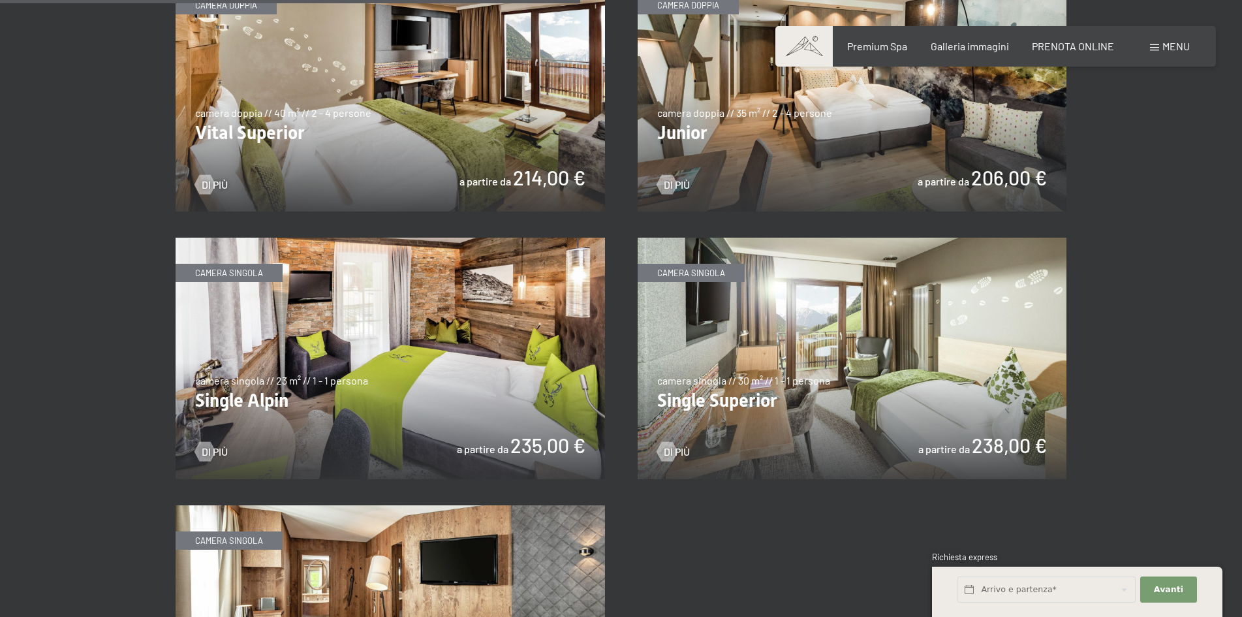
click at [752, 111] on img at bounding box center [853, 91] width 430 height 242
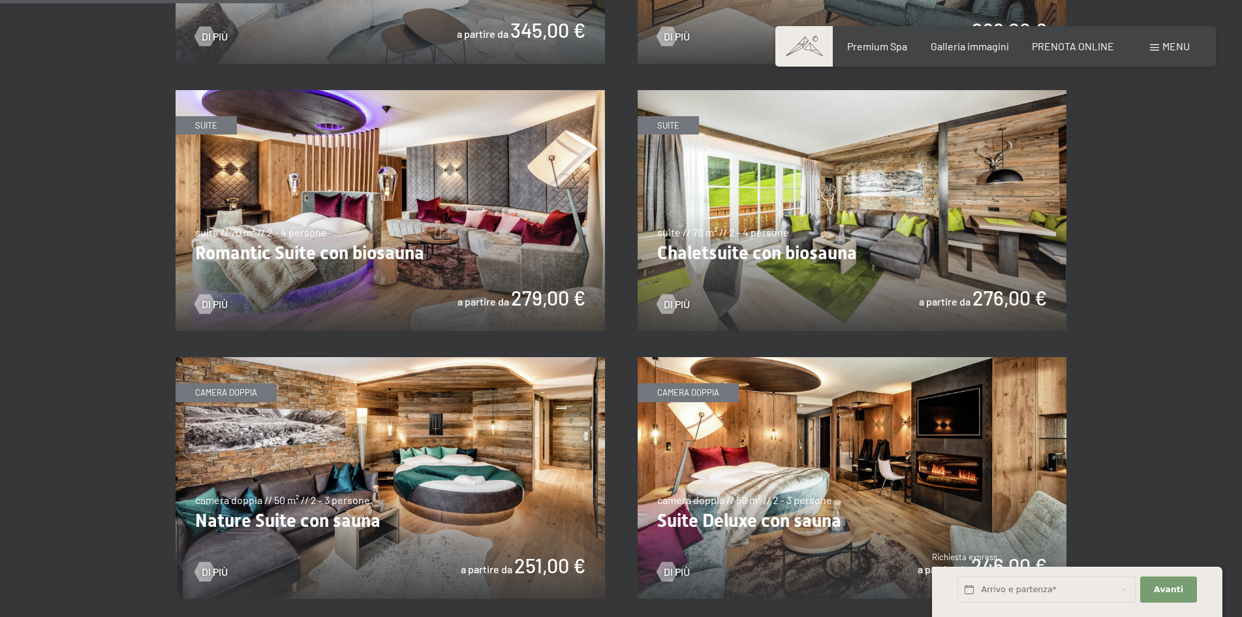
scroll to position [1045, 0]
